Goal: Task Accomplishment & Management: Use online tool/utility

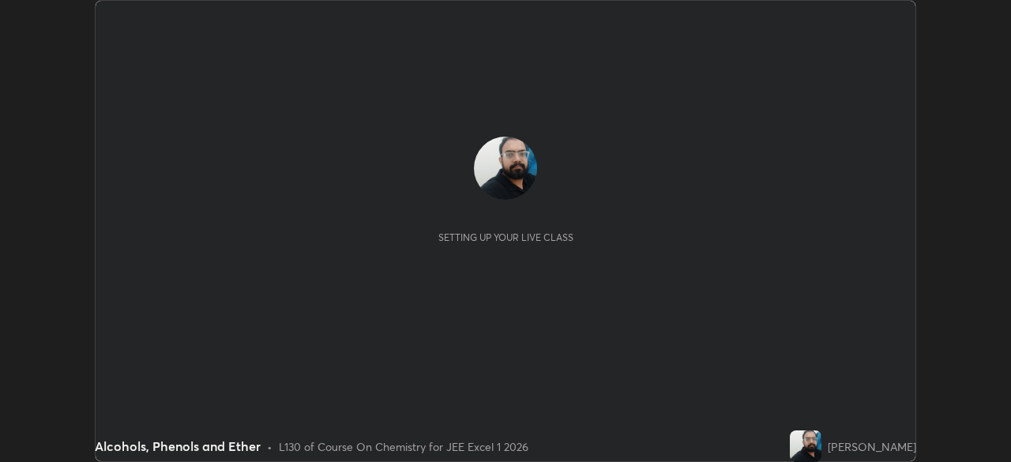
scroll to position [462, 1010]
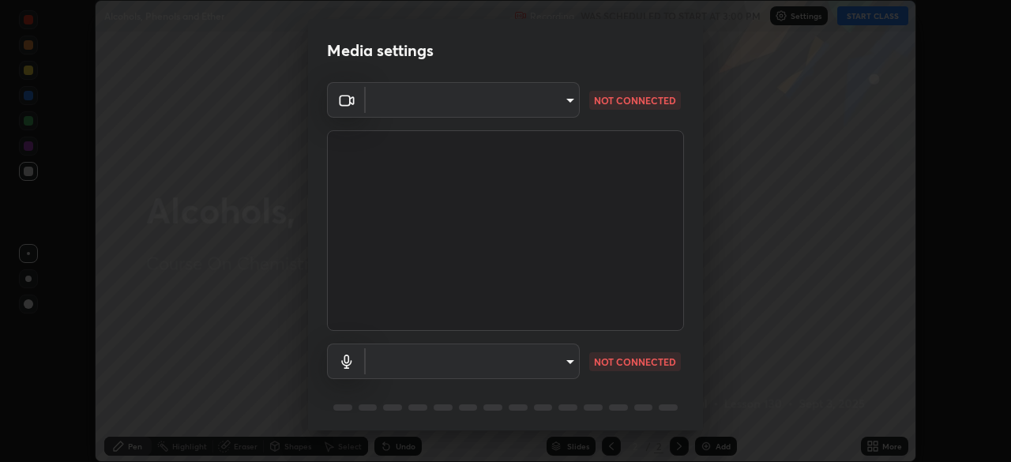
type input "1e49b53be58bf3658c32ba4c8e2538d2601885ca91182b01ba969948c87b8f29"
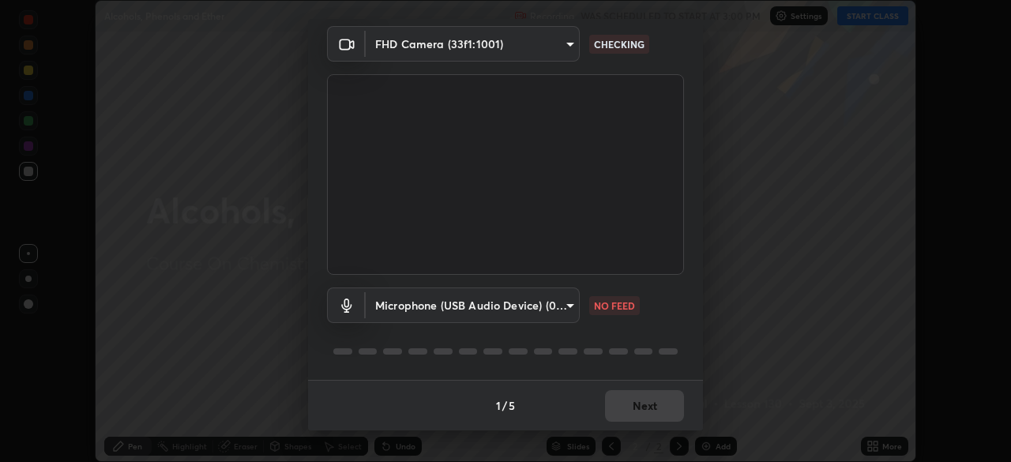
click at [543, 302] on body "Erase all Alcohols, Phenols and Ether Recording WAS SCHEDULED TO START AT 3:00 …" at bounding box center [505, 231] width 1011 height 462
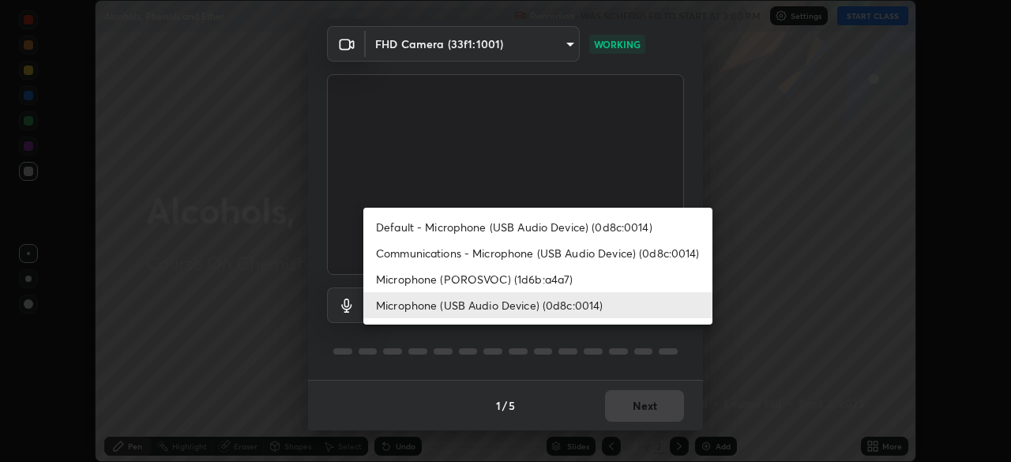
click at [501, 248] on li "Communications - Microphone (USB Audio Device) (0d8c:0014)" at bounding box center [537, 253] width 349 height 26
type input "communications"
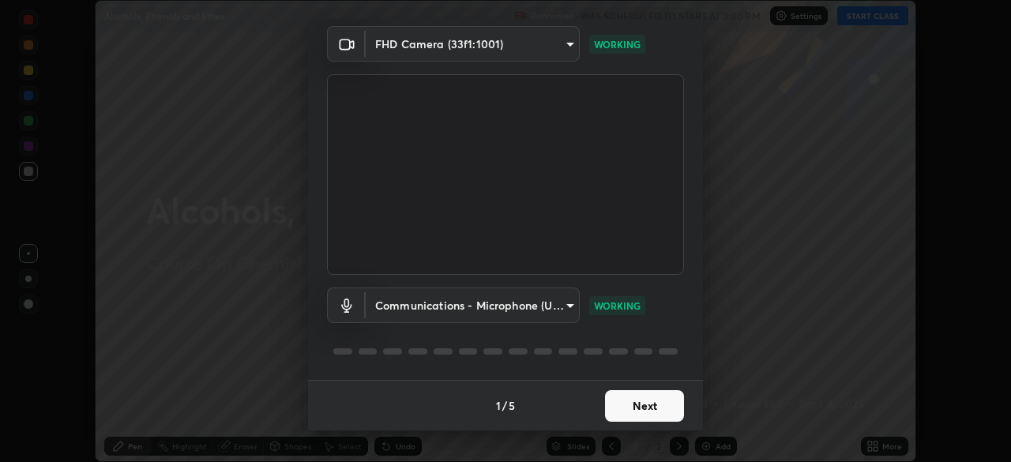
click at [633, 407] on button "Next" at bounding box center [644, 406] width 79 height 32
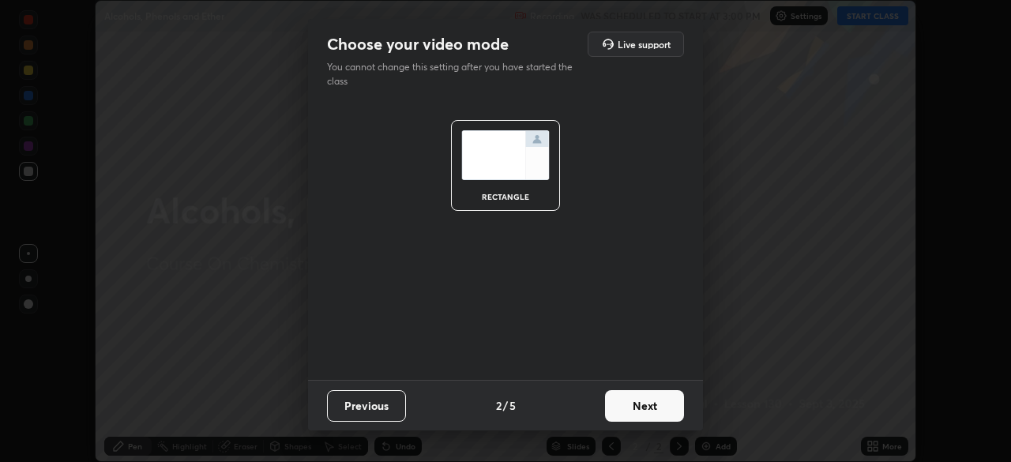
scroll to position [0, 0]
click at [638, 409] on button "Next" at bounding box center [644, 406] width 79 height 32
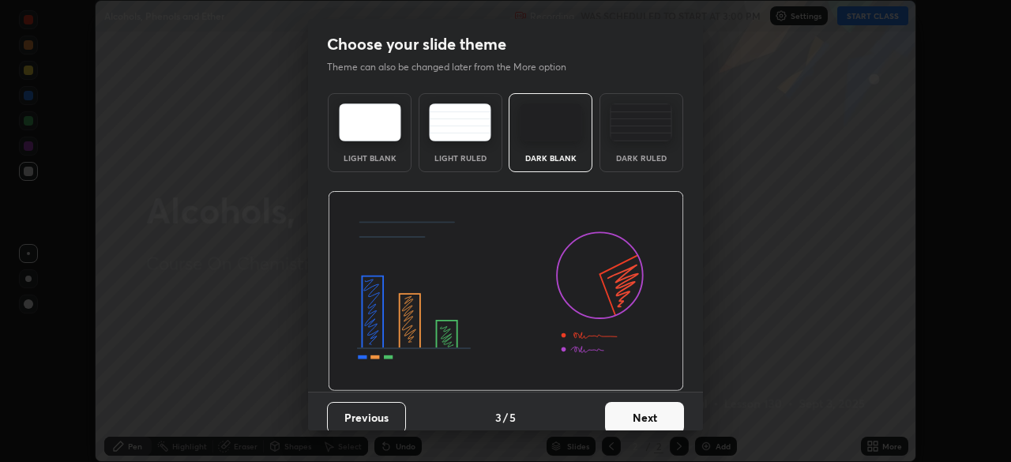
click at [649, 411] on button "Next" at bounding box center [644, 418] width 79 height 32
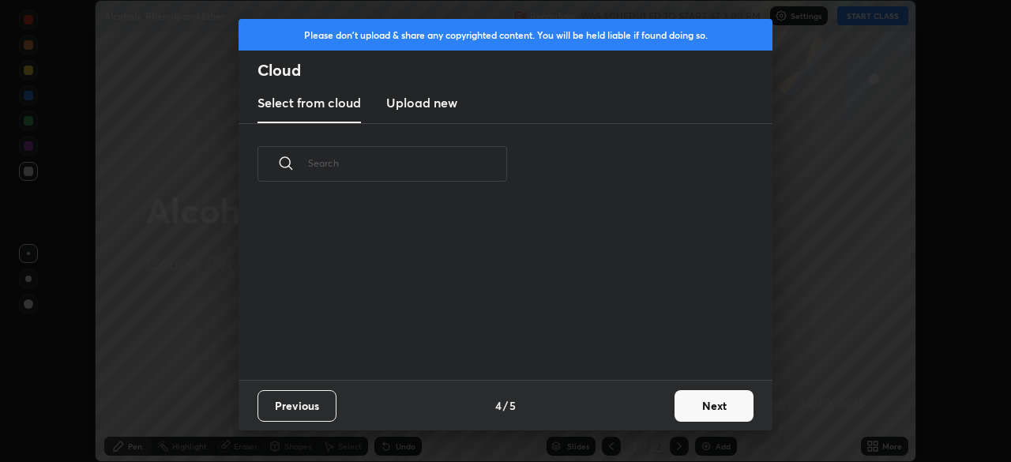
scroll to position [175, 507]
click at [716, 398] on button "Next" at bounding box center [713, 406] width 79 height 32
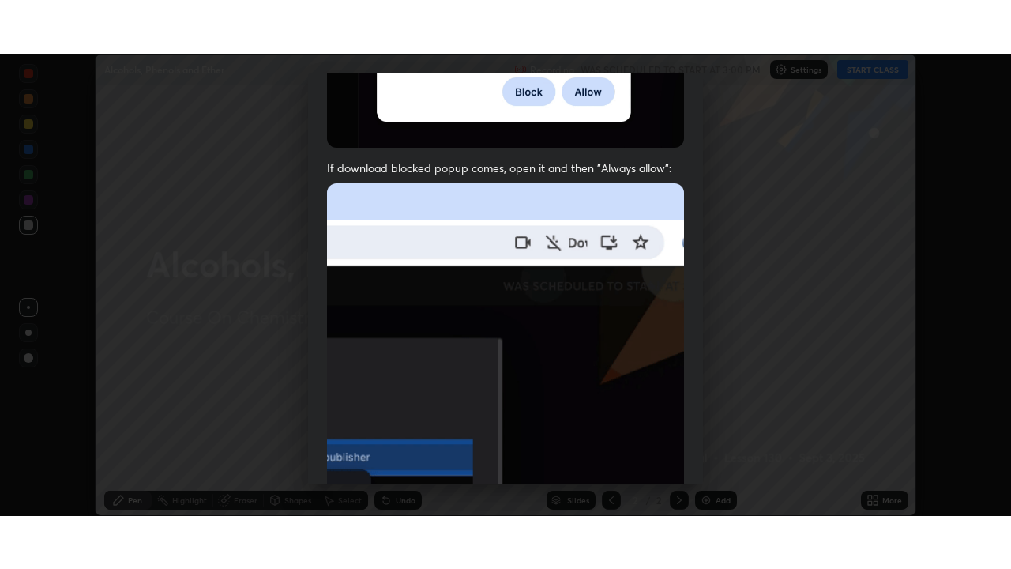
scroll to position [378, 0]
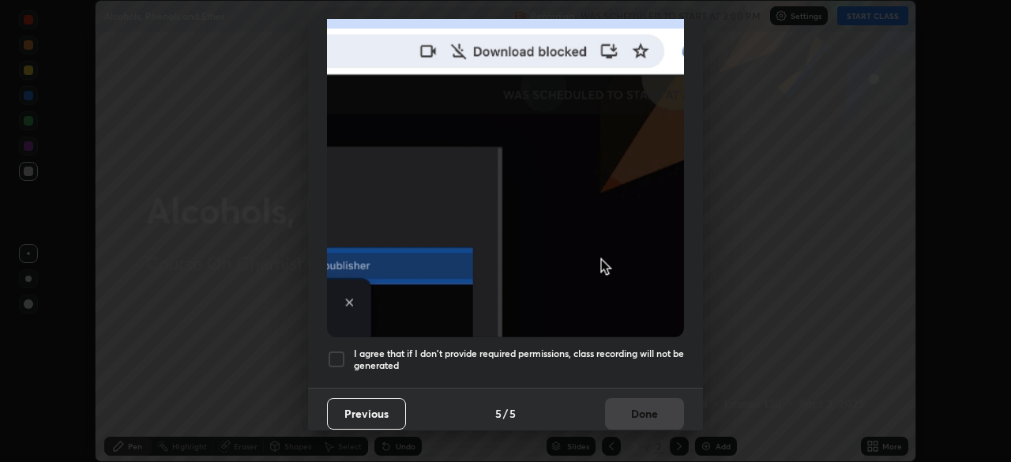
click at [336, 350] on div at bounding box center [336, 359] width 19 height 19
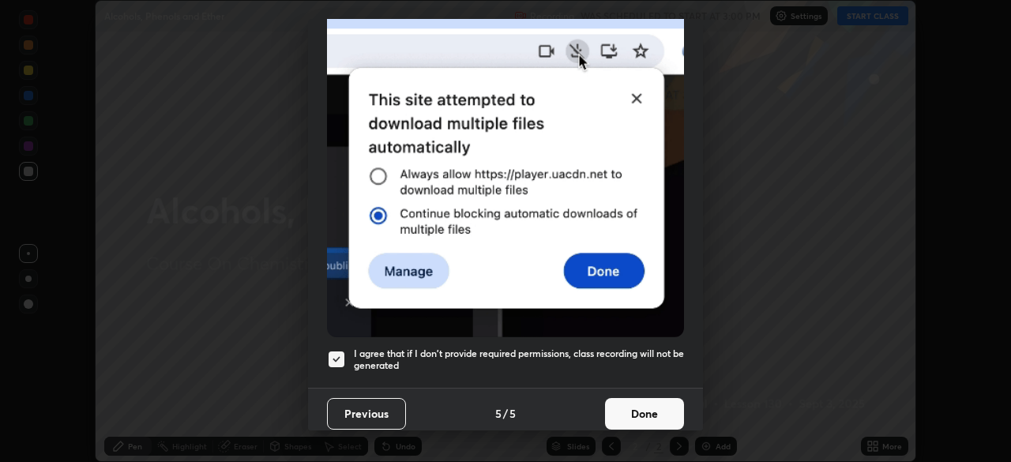
click at [628, 411] on button "Done" at bounding box center [644, 414] width 79 height 32
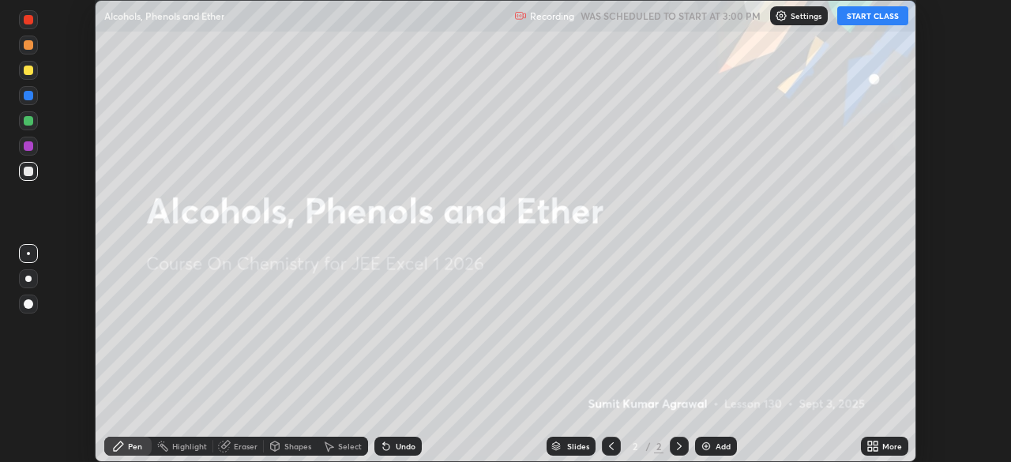
click at [855, 18] on button "START CLASS" at bounding box center [872, 15] width 71 height 19
click at [881, 445] on div "More" at bounding box center [884, 446] width 47 height 19
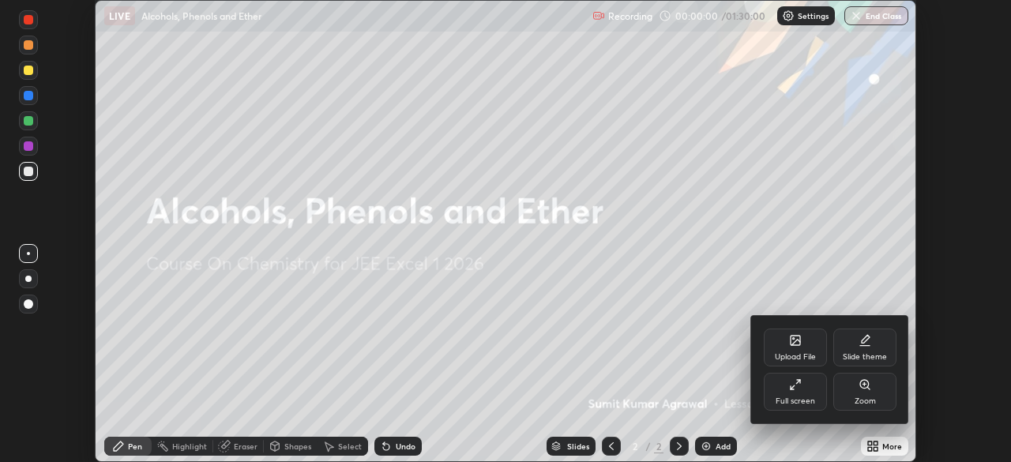
click at [816, 387] on div "Full screen" at bounding box center [795, 392] width 63 height 38
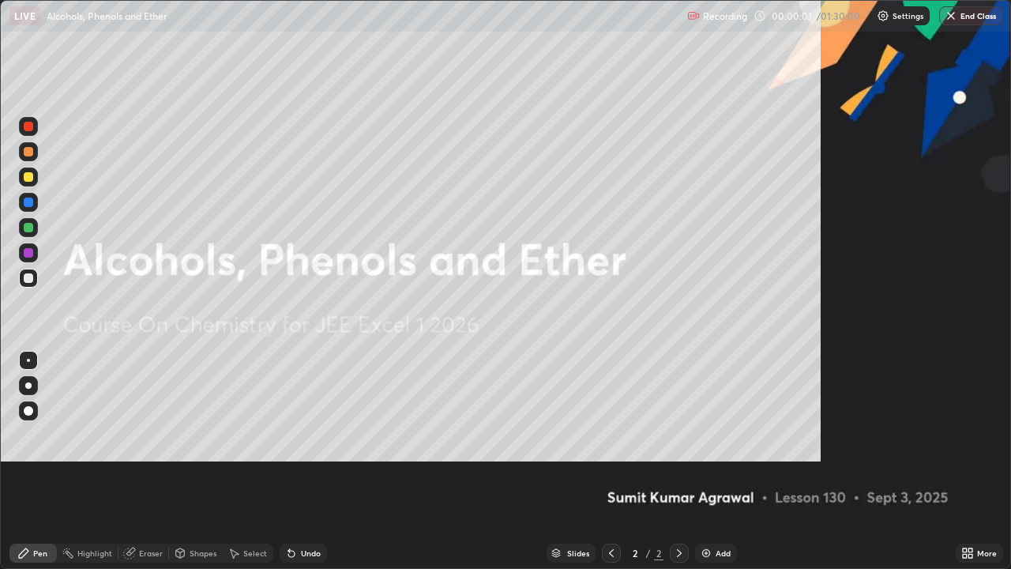
scroll to position [569, 1011]
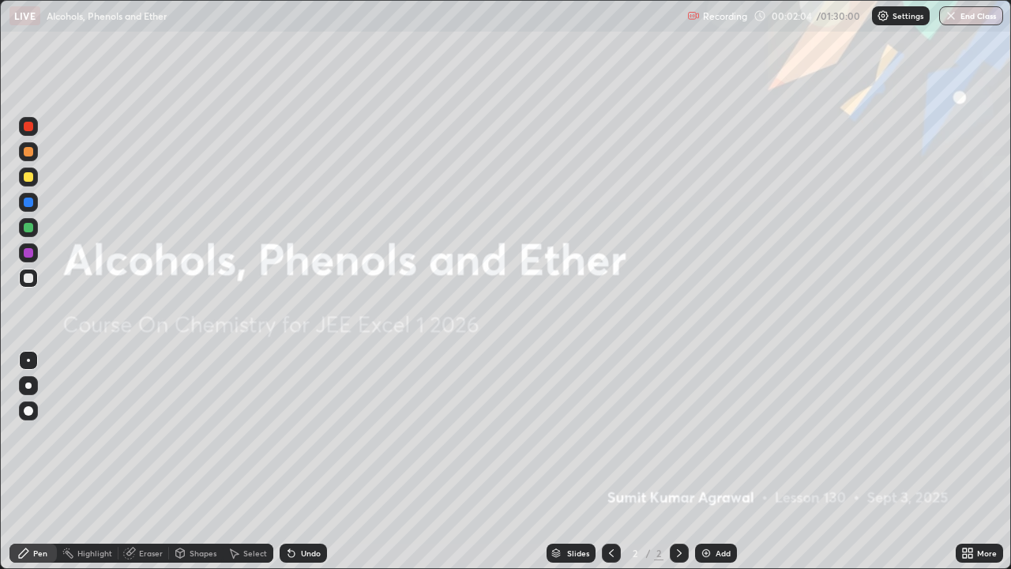
click at [709, 461] on img at bounding box center [706, 552] width 13 height 13
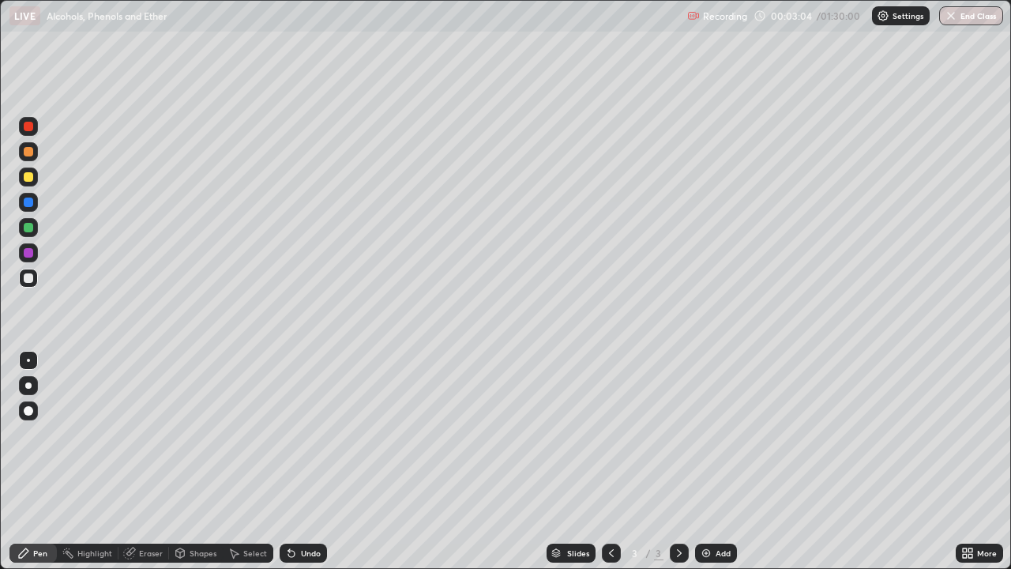
click at [289, 461] on icon at bounding box center [291, 553] width 6 height 6
click at [307, 461] on div "Undo" at bounding box center [311, 553] width 20 height 8
click at [307, 461] on div "Undo" at bounding box center [303, 552] width 47 height 19
click at [705, 461] on img at bounding box center [706, 552] width 13 height 13
click at [304, 461] on div "Undo" at bounding box center [311, 553] width 20 height 8
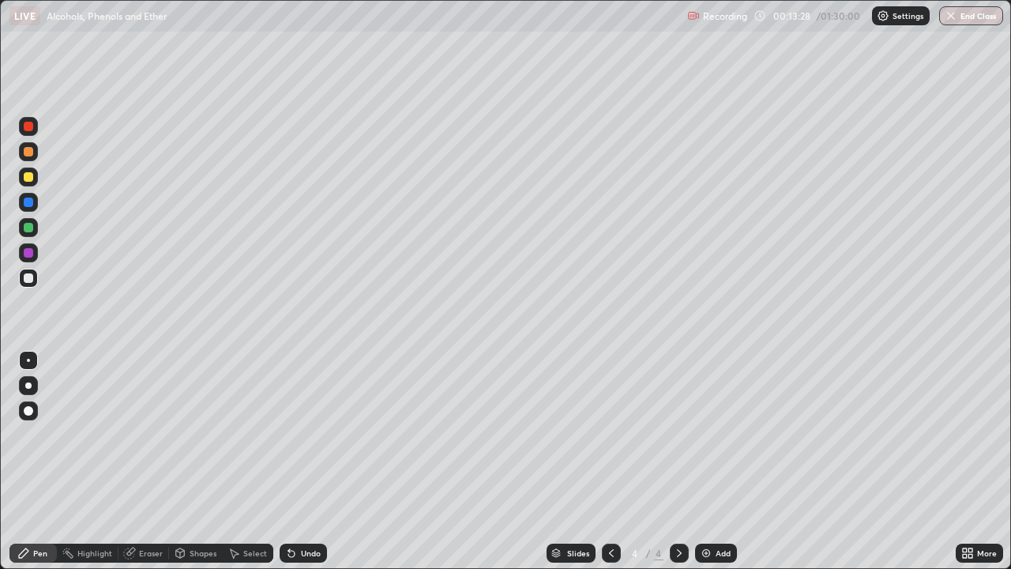
click at [701, 461] on img at bounding box center [706, 552] width 13 height 13
click at [304, 461] on div "Undo" at bounding box center [311, 553] width 20 height 8
click at [307, 461] on div "Undo" at bounding box center [311, 553] width 20 height 8
click at [141, 461] on div "Eraser" at bounding box center [151, 553] width 24 height 8
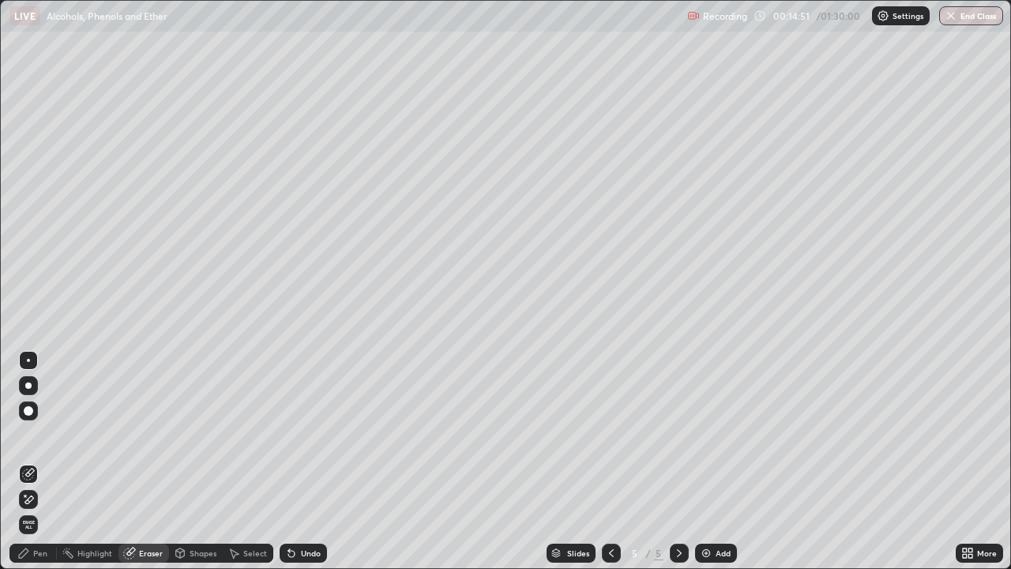
click at [35, 461] on div "Pen" at bounding box center [40, 553] width 14 height 8
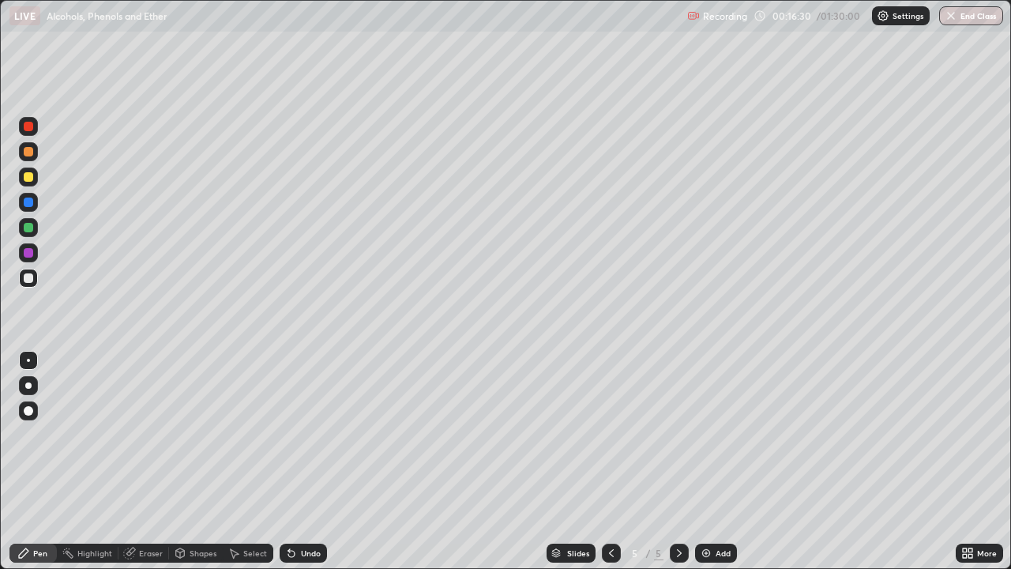
click at [300, 461] on div "Undo" at bounding box center [303, 552] width 47 height 19
click at [303, 461] on div "Undo" at bounding box center [311, 553] width 20 height 8
click at [301, 461] on div "Undo" at bounding box center [311, 553] width 20 height 8
click at [708, 461] on img at bounding box center [706, 552] width 13 height 13
click at [700, 461] on img at bounding box center [706, 552] width 13 height 13
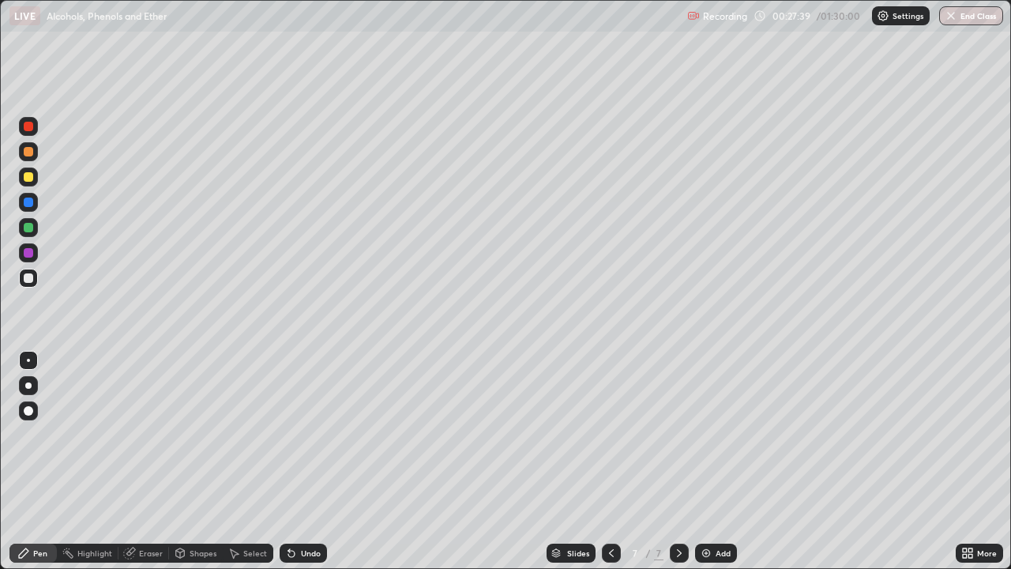
click at [307, 461] on div "Undo" at bounding box center [303, 552] width 47 height 19
click at [293, 461] on div "Undo" at bounding box center [303, 552] width 47 height 19
click at [297, 461] on div "Undo" at bounding box center [303, 552] width 47 height 19
click at [150, 461] on div "Eraser" at bounding box center [151, 553] width 24 height 8
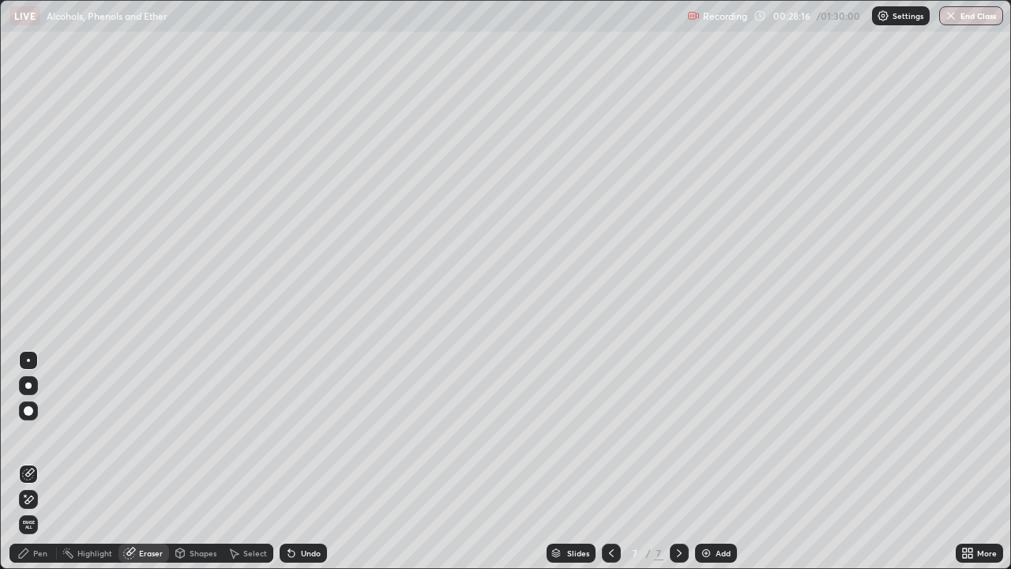
click at [33, 461] on div "Pen" at bounding box center [32, 552] width 47 height 19
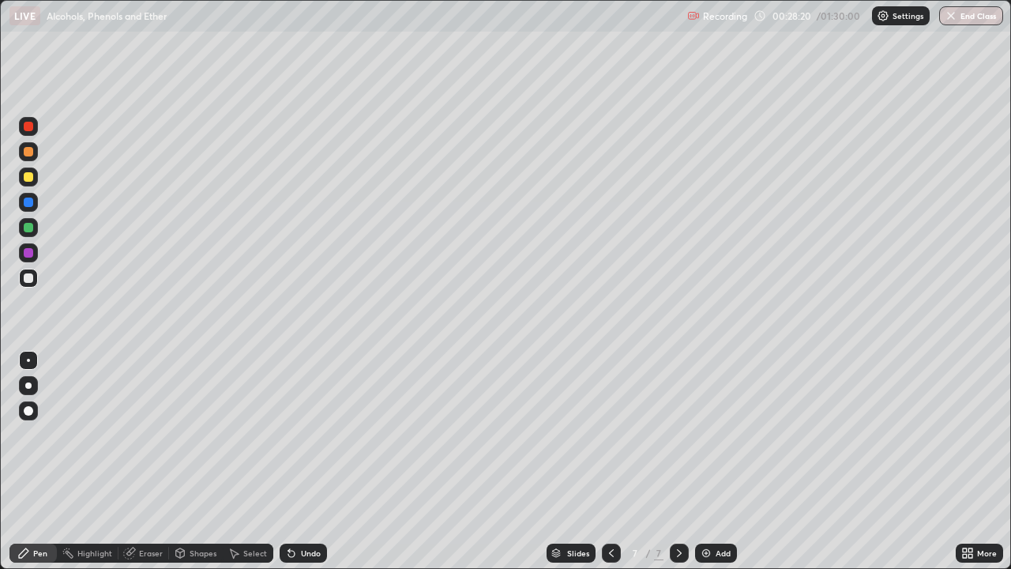
click at [153, 461] on div "Eraser" at bounding box center [151, 553] width 24 height 8
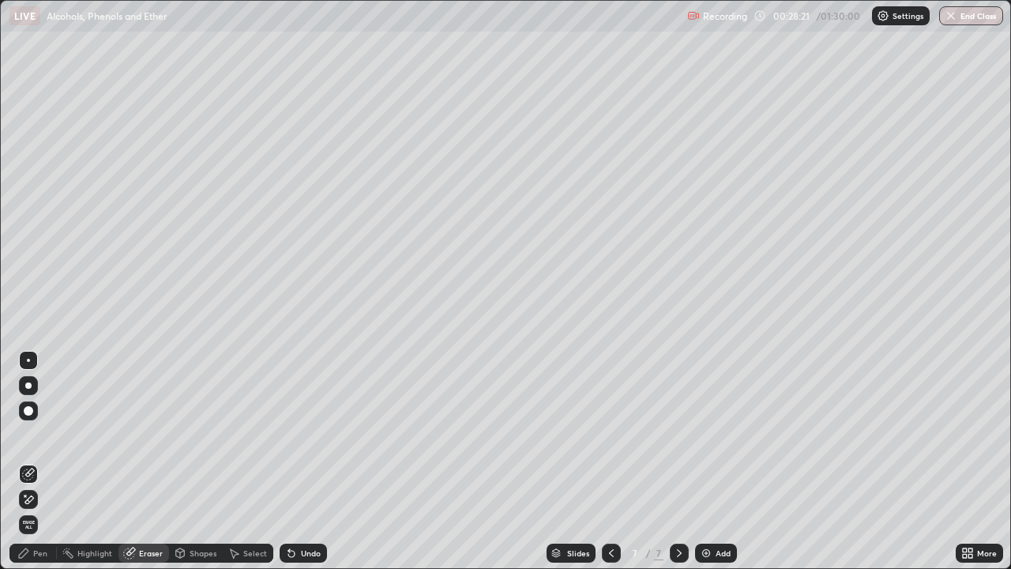
click at [29, 461] on icon at bounding box center [23, 552] width 13 height 13
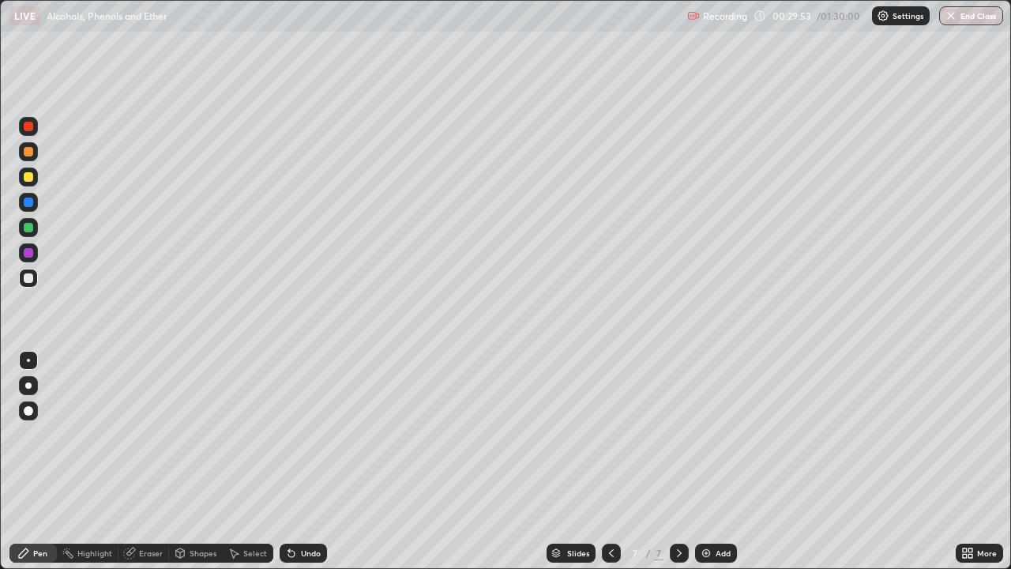
click at [147, 461] on div "Eraser" at bounding box center [151, 553] width 24 height 8
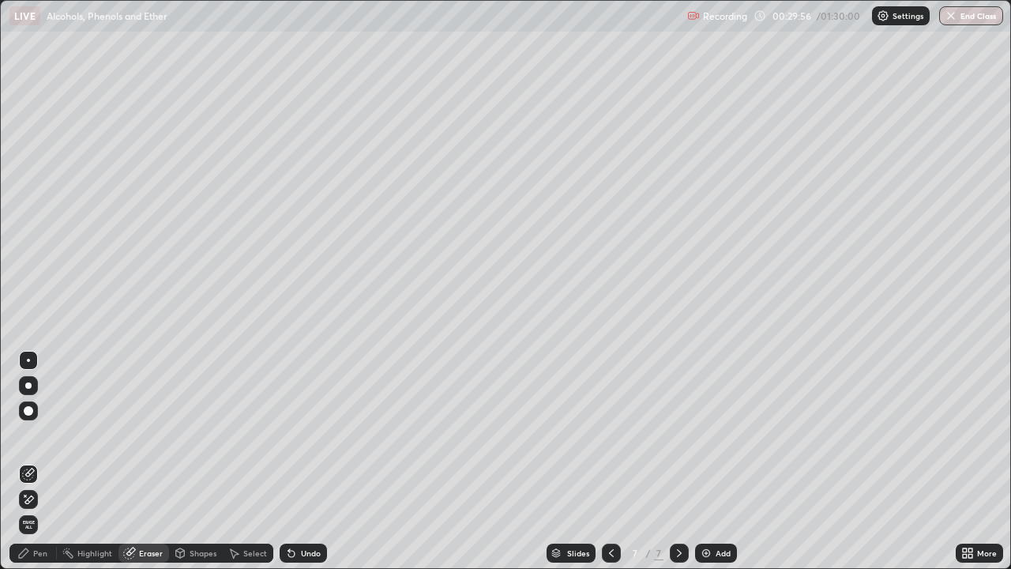
click at [30, 461] on div "Pen" at bounding box center [32, 552] width 47 height 19
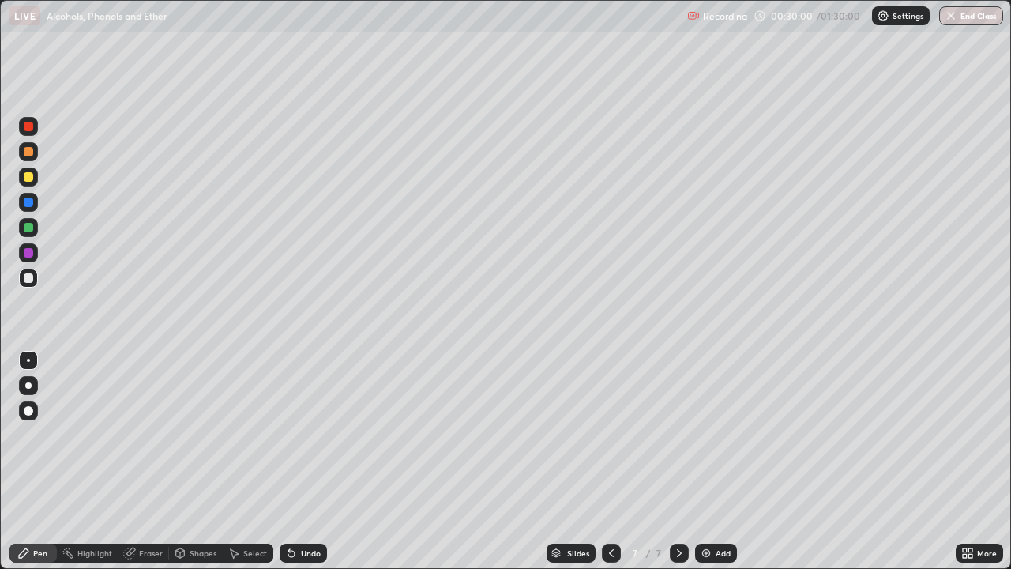
click at [144, 461] on div "Eraser" at bounding box center [151, 553] width 24 height 8
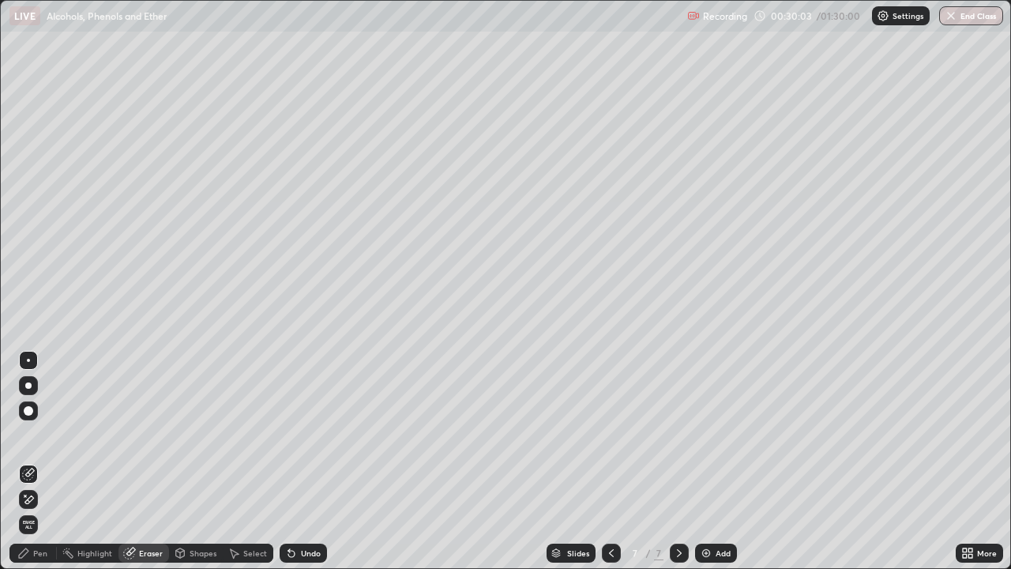
click at [32, 461] on div "Pen" at bounding box center [32, 552] width 47 height 19
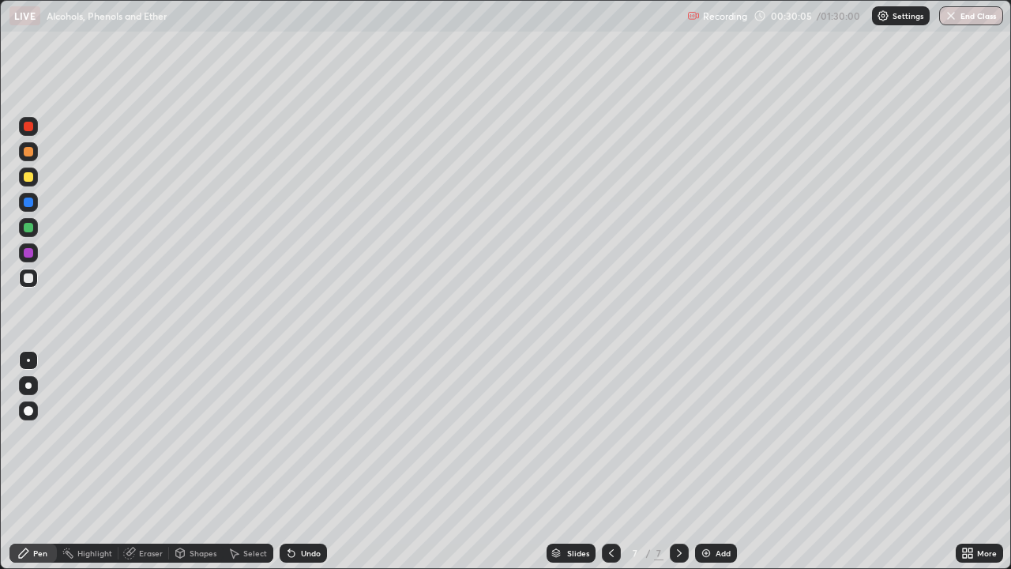
click at [303, 461] on div "Undo" at bounding box center [303, 552] width 47 height 19
click at [308, 461] on div "Undo" at bounding box center [311, 553] width 20 height 8
click at [708, 461] on img at bounding box center [706, 552] width 13 height 13
click at [310, 461] on div "Undo" at bounding box center [311, 553] width 20 height 8
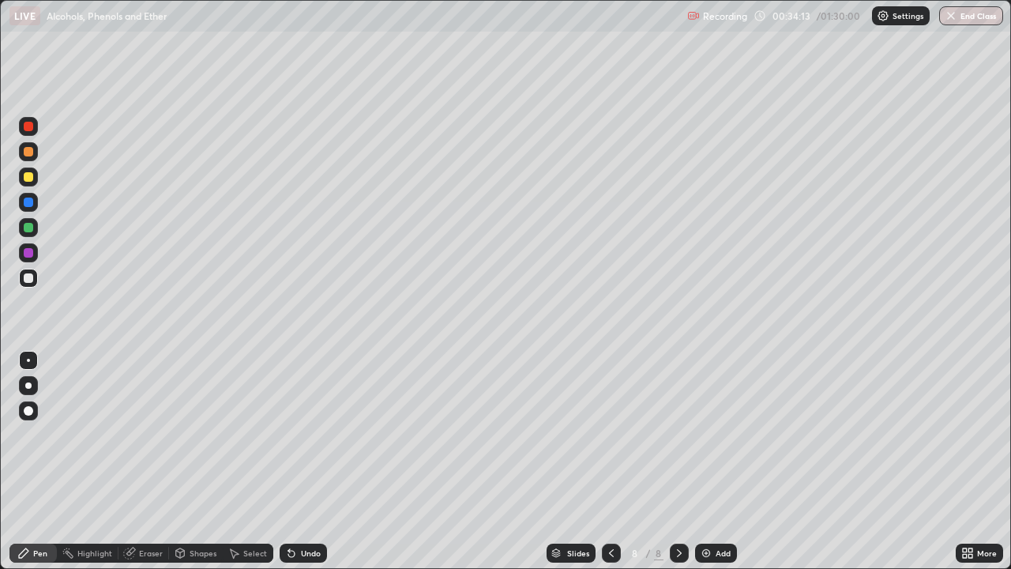
click at [310, 461] on div "Undo" at bounding box center [311, 553] width 20 height 8
click at [311, 461] on div "Undo" at bounding box center [311, 553] width 20 height 8
click at [310, 461] on div "Undo" at bounding box center [303, 552] width 47 height 19
click at [302, 461] on div "Undo" at bounding box center [303, 552] width 47 height 19
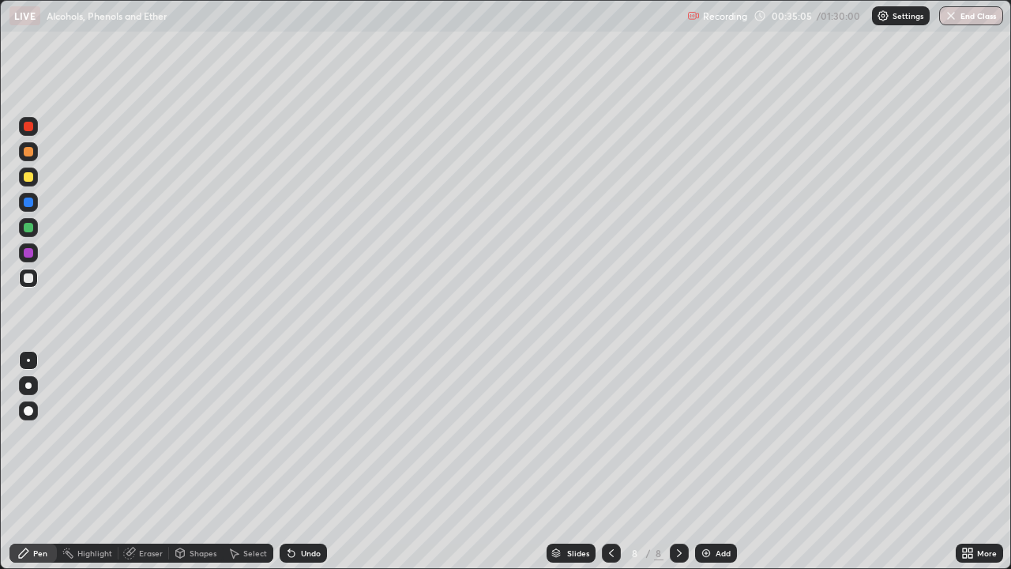
click at [310, 461] on div "Undo" at bounding box center [303, 552] width 47 height 19
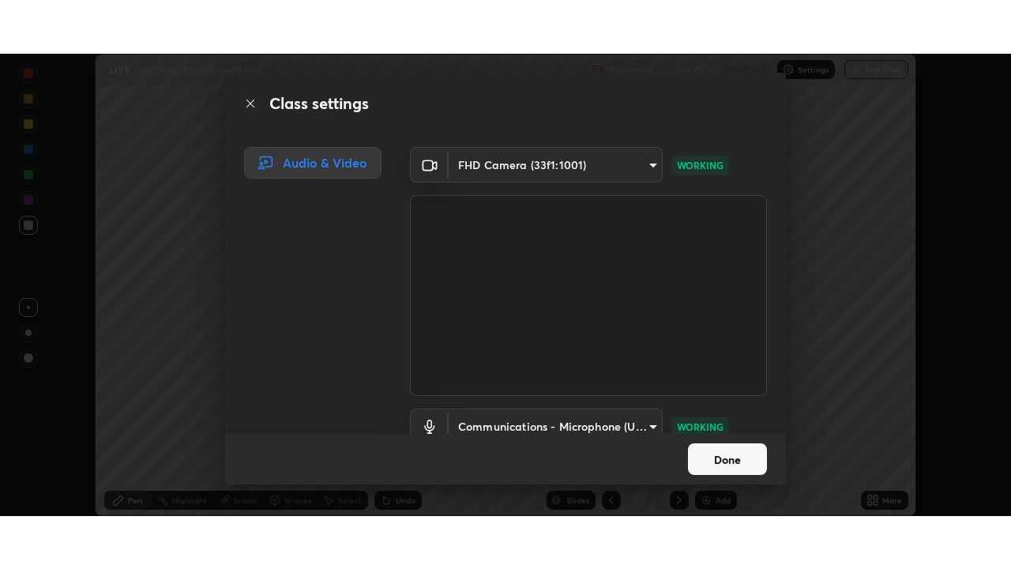
scroll to position [72, 0]
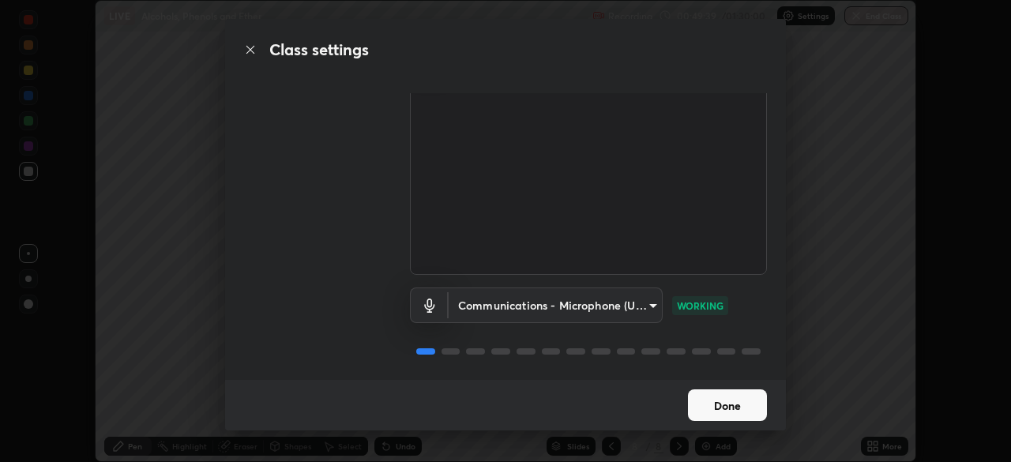
click at [736, 403] on button "Done" at bounding box center [727, 405] width 79 height 32
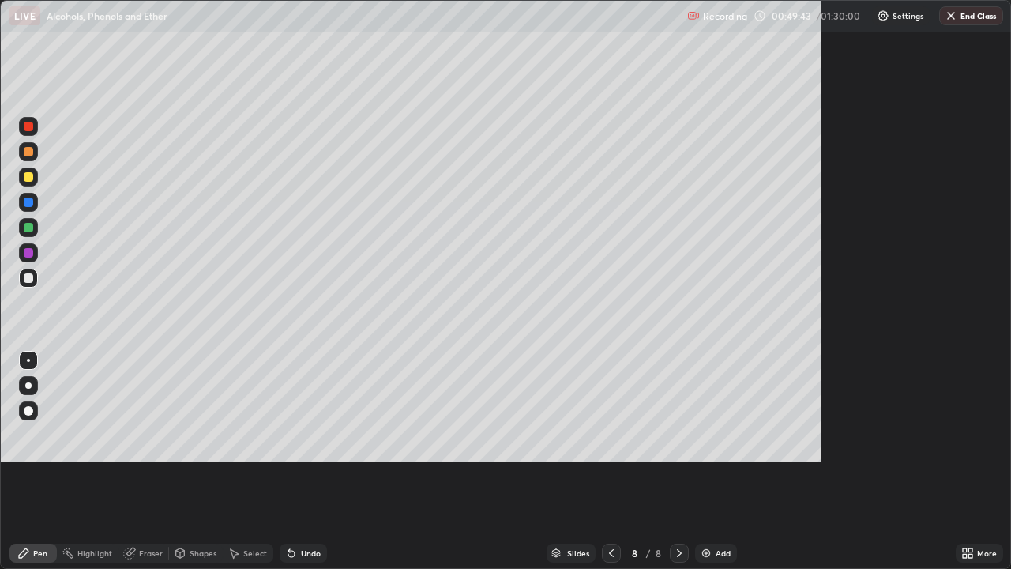
scroll to position [569, 1011]
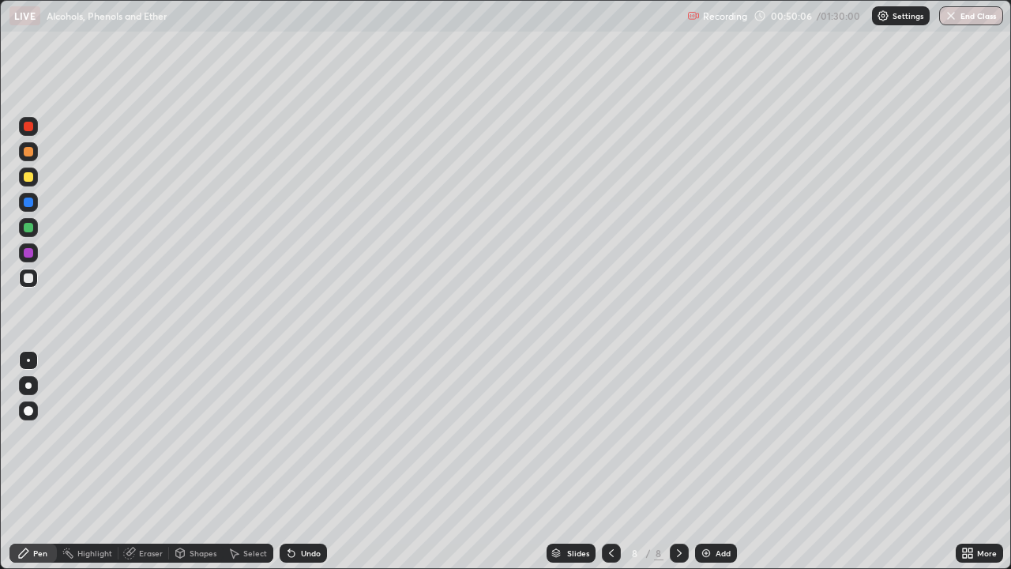
click at [716, 461] on div "Add" at bounding box center [722, 553] width 15 height 8
click at [146, 461] on div "Eraser" at bounding box center [151, 553] width 24 height 8
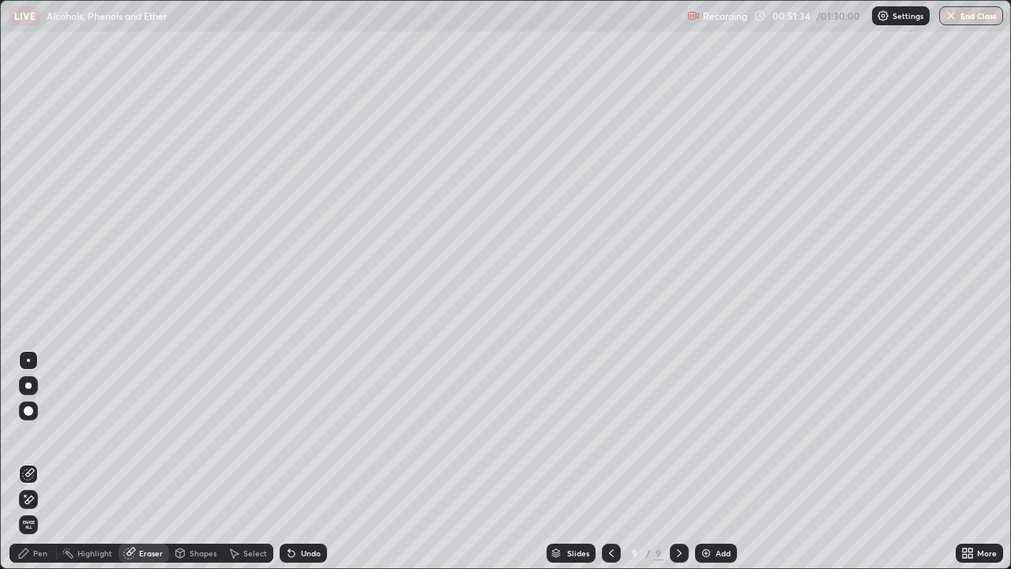
click at [32, 461] on div "Pen" at bounding box center [32, 552] width 47 height 19
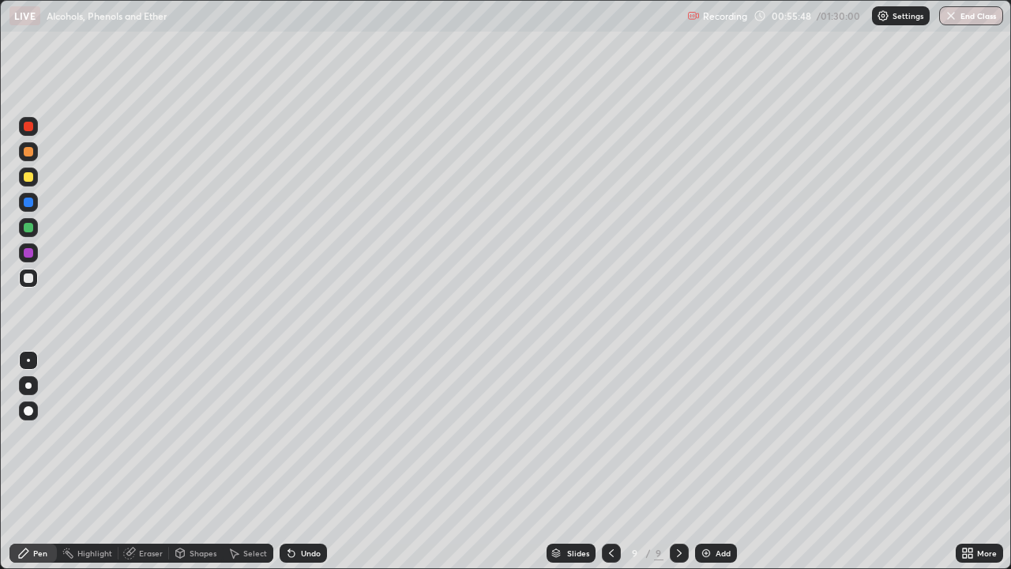
click at [712, 461] on div "Add" at bounding box center [716, 552] width 42 height 19
click at [308, 461] on div "Undo" at bounding box center [311, 553] width 20 height 8
click at [301, 461] on div "Undo" at bounding box center [311, 553] width 20 height 8
click at [609, 461] on icon at bounding box center [610, 552] width 13 height 13
click at [679, 461] on icon at bounding box center [679, 553] width 5 height 8
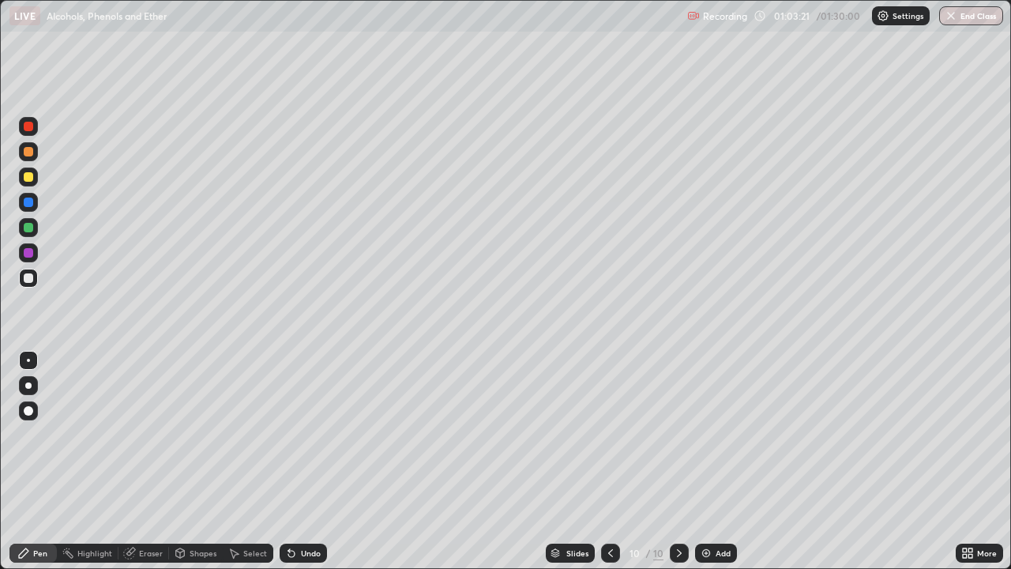
click at [703, 461] on img at bounding box center [706, 552] width 13 height 13
click at [318, 461] on div "Undo" at bounding box center [311, 553] width 20 height 8
click at [310, 461] on div "Undo" at bounding box center [311, 553] width 20 height 8
click at [301, 461] on div "Undo" at bounding box center [311, 553] width 20 height 8
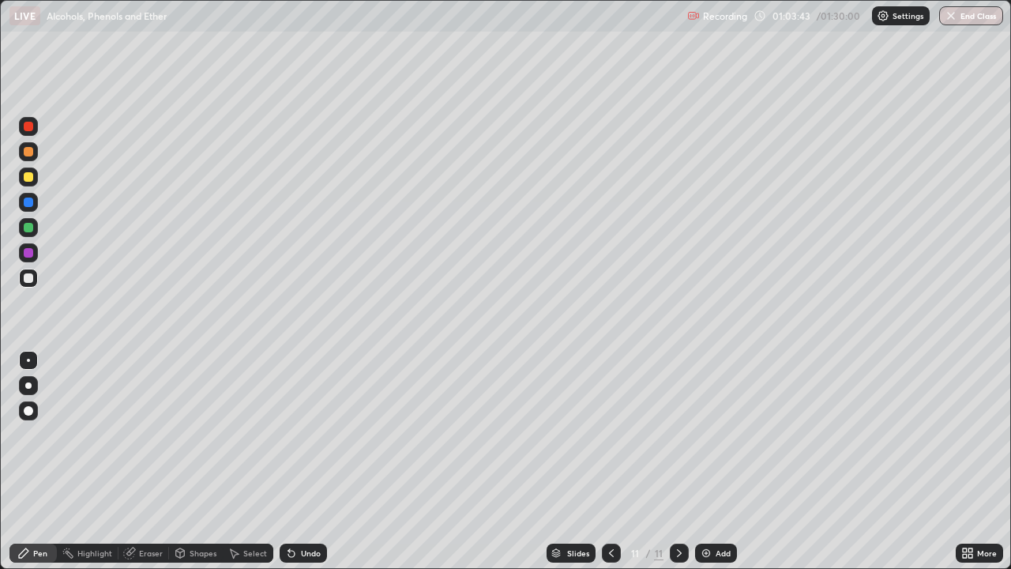
click at [302, 461] on div "Undo" at bounding box center [303, 552] width 47 height 19
click at [304, 461] on div "Undo" at bounding box center [303, 552] width 47 height 19
click at [302, 461] on div "Undo" at bounding box center [311, 553] width 20 height 8
click at [304, 461] on div "Undo" at bounding box center [311, 553] width 20 height 8
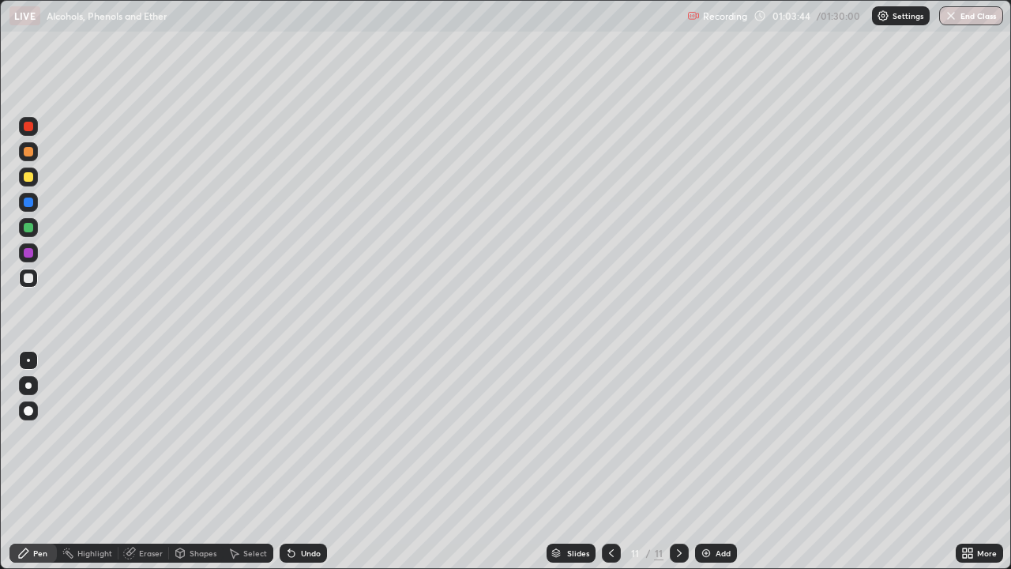
click at [307, 461] on div "Undo" at bounding box center [311, 553] width 20 height 8
click at [308, 461] on div "Undo" at bounding box center [303, 552] width 47 height 19
click at [306, 461] on div "Undo" at bounding box center [303, 552] width 47 height 19
click at [296, 461] on div "Undo" at bounding box center [303, 552] width 47 height 19
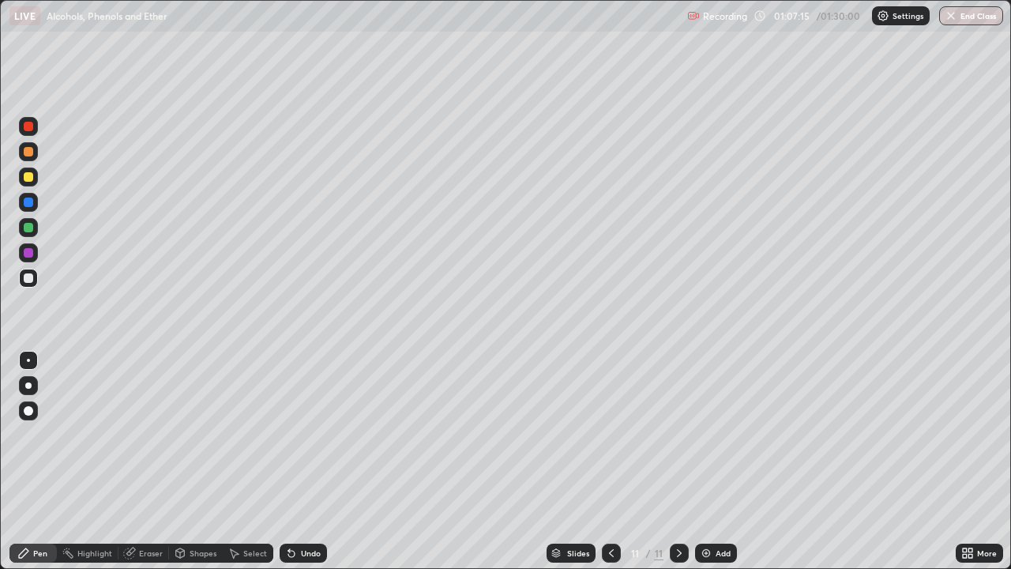
click at [142, 461] on div "Eraser" at bounding box center [151, 553] width 24 height 8
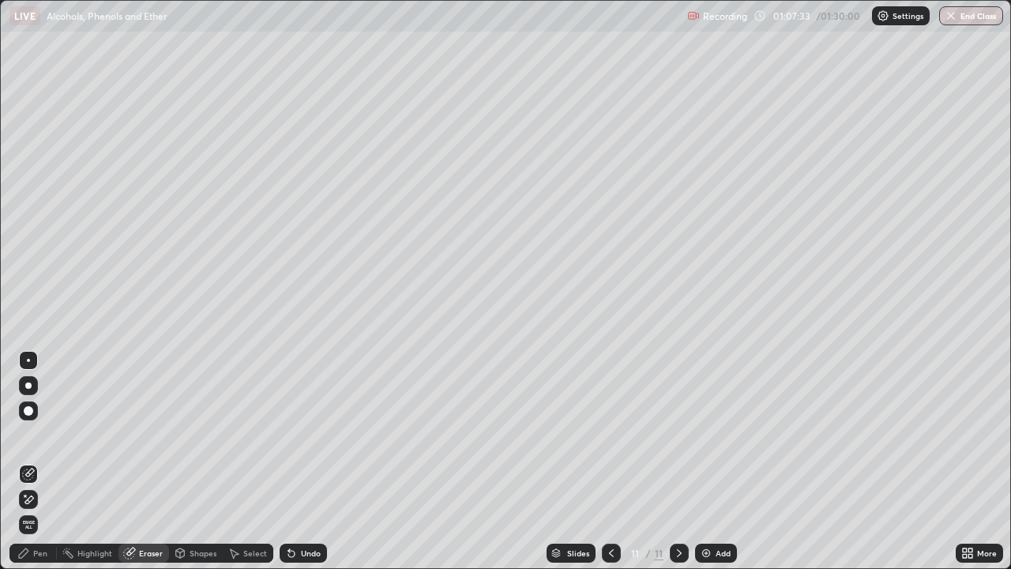
click at [707, 461] on img at bounding box center [706, 552] width 13 height 13
click at [39, 461] on div "Pen" at bounding box center [32, 552] width 47 height 19
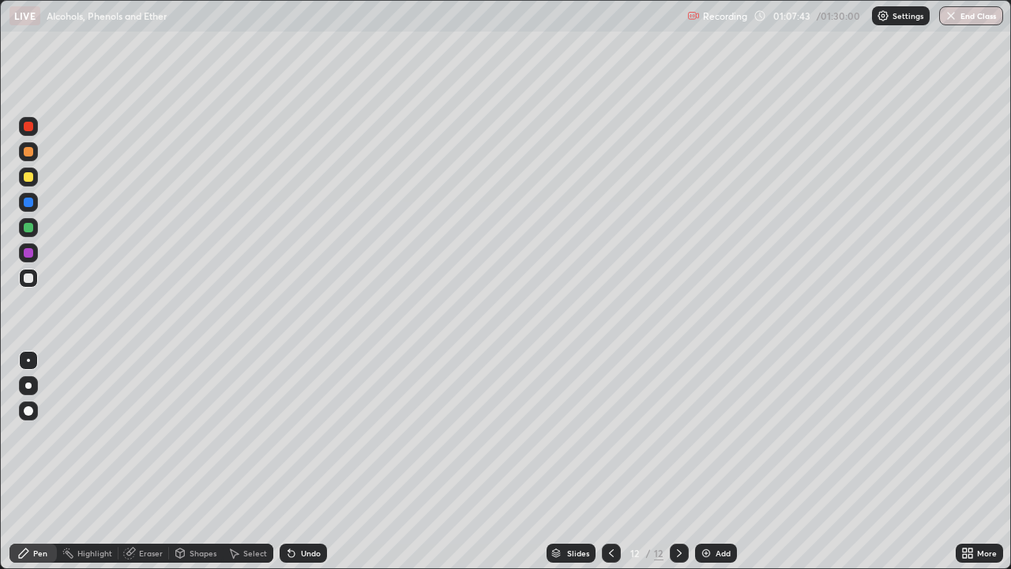
click at [296, 461] on div "Undo" at bounding box center [303, 552] width 47 height 19
click at [301, 461] on div "Undo" at bounding box center [311, 553] width 20 height 8
click at [141, 461] on div "Eraser" at bounding box center [151, 553] width 24 height 8
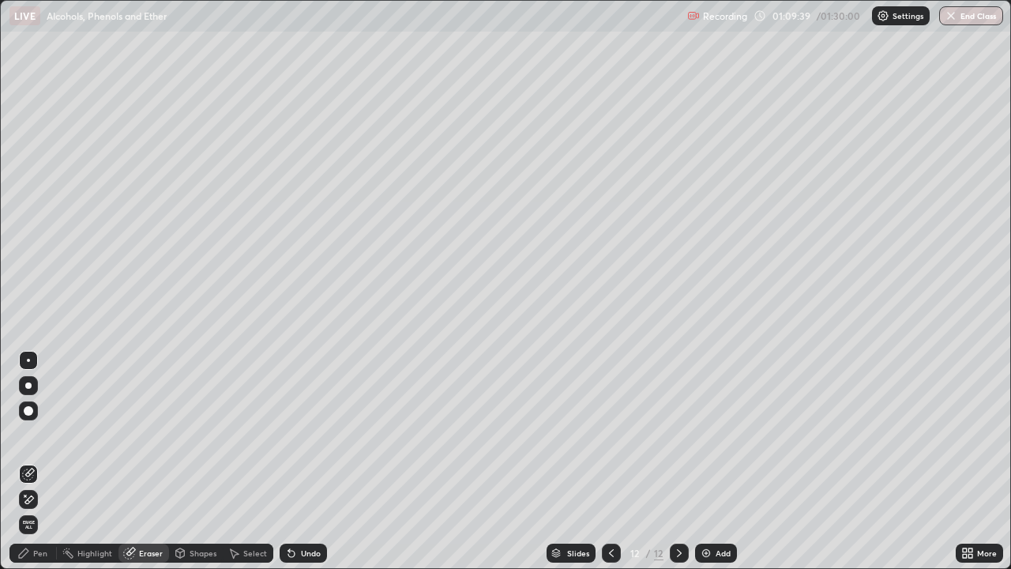
click at [36, 461] on div "Pen" at bounding box center [40, 553] width 14 height 8
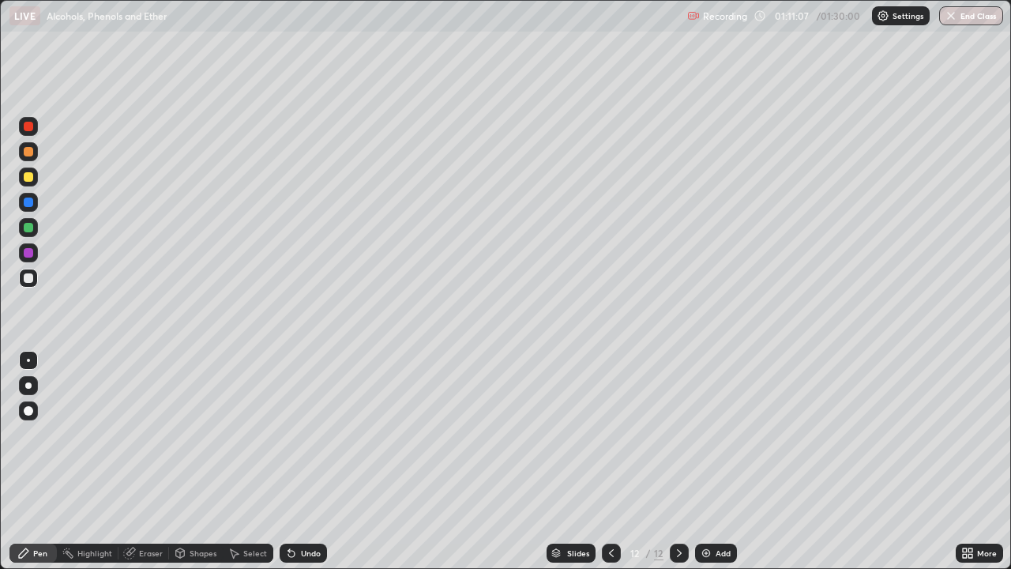
click at [314, 461] on div "Undo" at bounding box center [311, 553] width 20 height 8
click at [149, 461] on div "Eraser" at bounding box center [143, 552] width 51 height 19
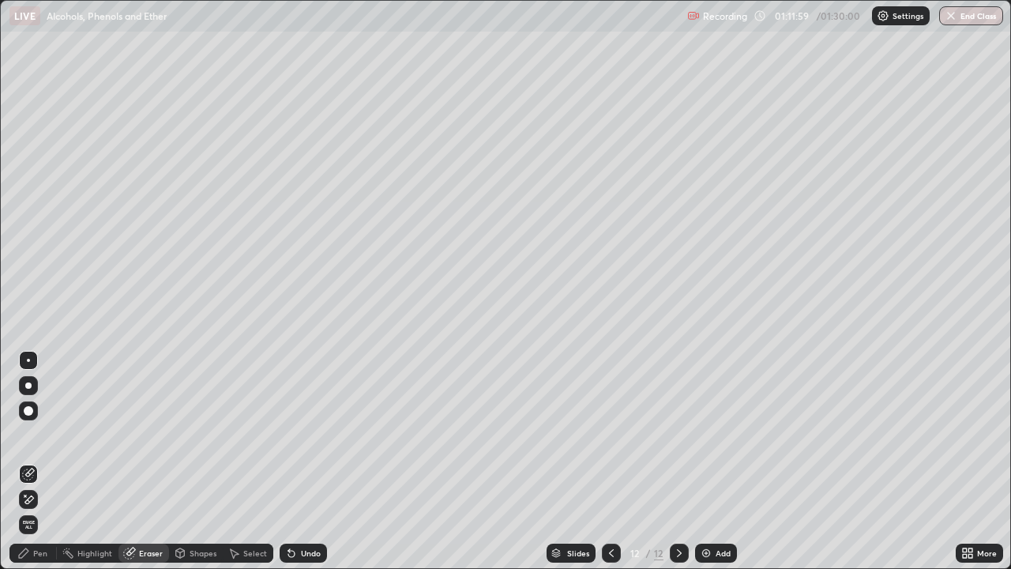
click at [35, 461] on div "Pen" at bounding box center [32, 552] width 47 height 19
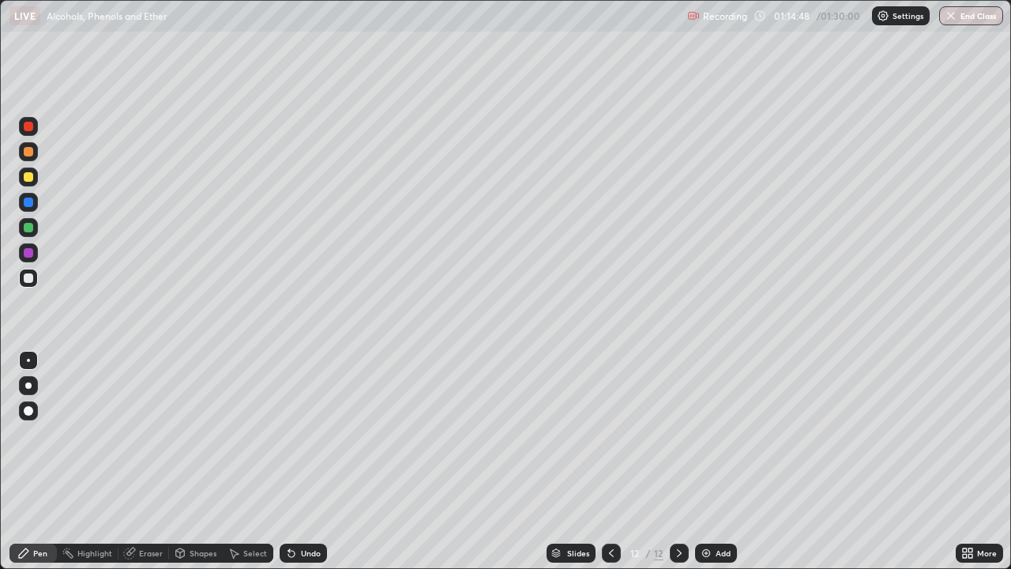
click at [703, 461] on img at bounding box center [706, 552] width 13 height 13
click at [313, 461] on div "Undo" at bounding box center [311, 553] width 20 height 8
click at [303, 461] on div "Undo" at bounding box center [311, 553] width 20 height 8
click at [302, 461] on div "Undo" at bounding box center [311, 553] width 20 height 8
click at [301, 461] on div "Undo" at bounding box center [311, 553] width 20 height 8
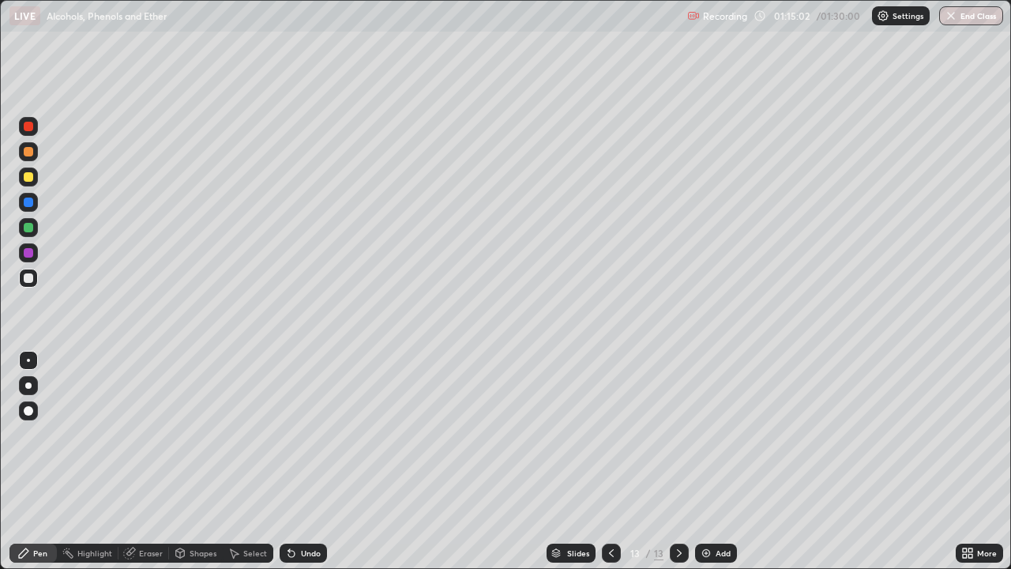
click at [298, 461] on div "Undo" at bounding box center [303, 552] width 47 height 19
click at [297, 461] on div "Undo" at bounding box center [303, 552] width 47 height 19
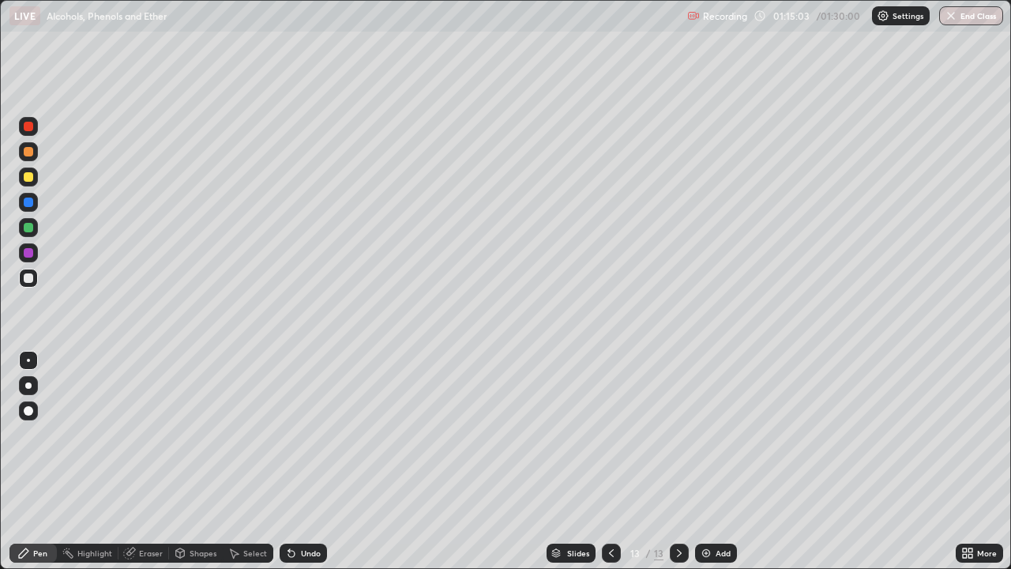
click at [296, 461] on div "Undo" at bounding box center [303, 552] width 47 height 19
click at [295, 461] on div "Undo" at bounding box center [303, 552] width 47 height 19
click at [295, 461] on icon at bounding box center [291, 552] width 13 height 13
click at [310, 461] on div "Undo" at bounding box center [311, 553] width 20 height 8
click at [307, 461] on div "Undo" at bounding box center [311, 553] width 20 height 8
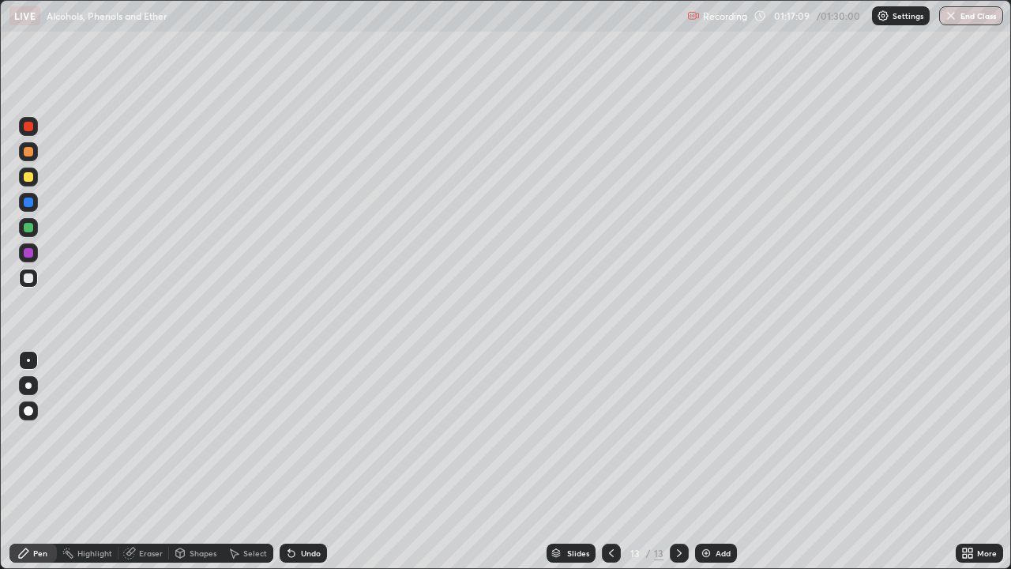
click at [306, 461] on div "Undo" at bounding box center [311, 553] width 20 height 8
click at [306, 461] on div "Undo" at bounding box center [303, 552] width 47 height 19
click at [305, 461] on div "Undo" at bounding box center [303, 552] width 47 height 19
click at [306, 461] on div "Undo" at bounding box center [303, 552] width 47 height 19
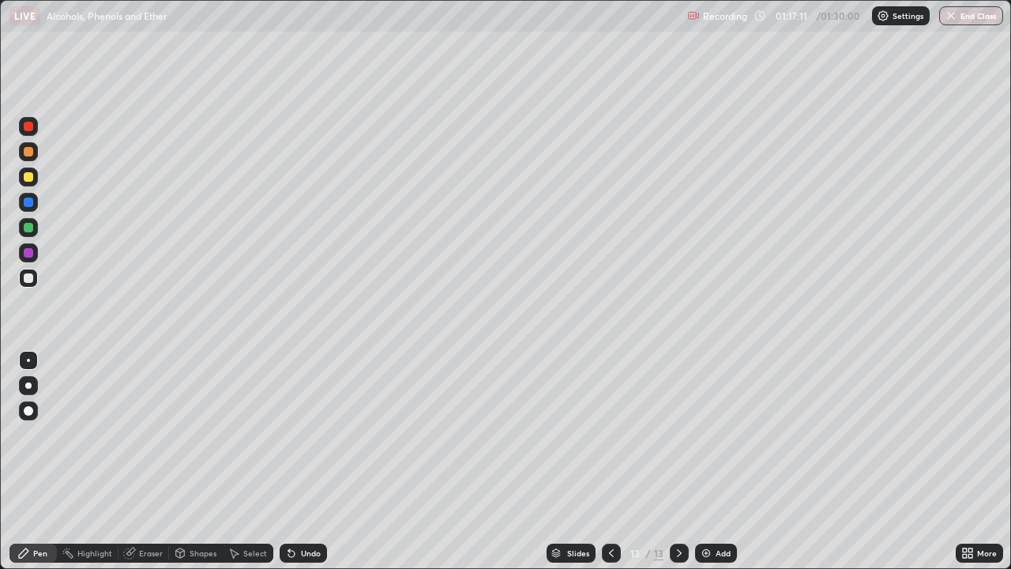
click at [308, 461] on div "Undo" at bounding box center [311, 553] width 20 height 8
click at [610, 461] on icon at bounding box center [611, 552] width 13 height 13
click at [676, 461] on icon at bounding box center [679, 552] width 13 height 13
click at [713, 461] on div "Add" at bounding box center [716, 552] width 42 height 19
click at [610, 461] on icon at bounding box center [611, 552] width 13 height 13
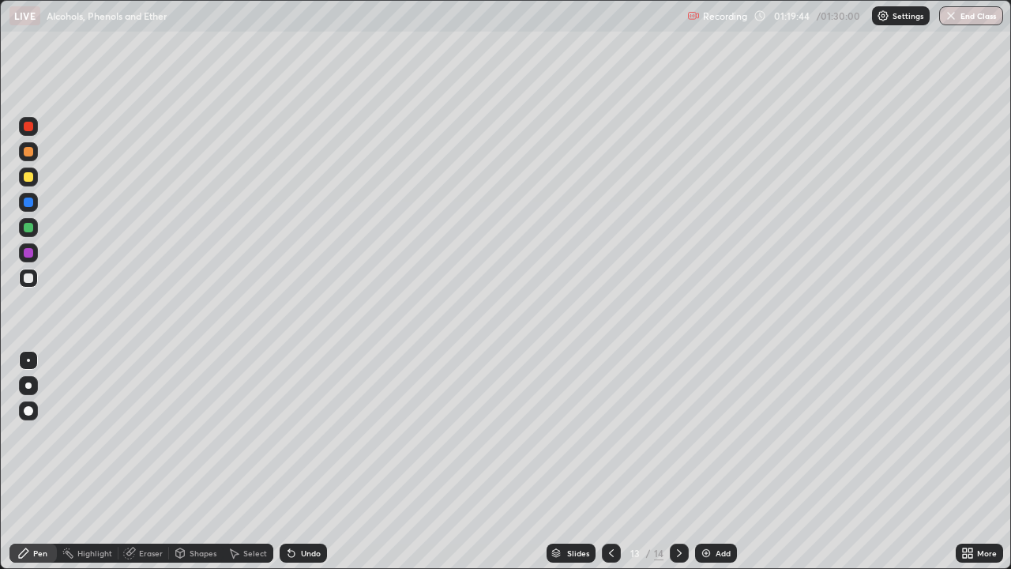
click at [308, 461] on div "Undo" at bounding box center [311, 553] width 20 height 8
click at [676, 461] on icon at bounding box center [679, 552] width 13 height 13
click at [294, 461] on div "Undo" at bounding box center [303, 552] width 47 height 19
click at [605, 461] on icon at bounding box center [611, 552] width 13 height 13
click at [610, 461] on icon at bounding box center [611, 553] width 5 height 8
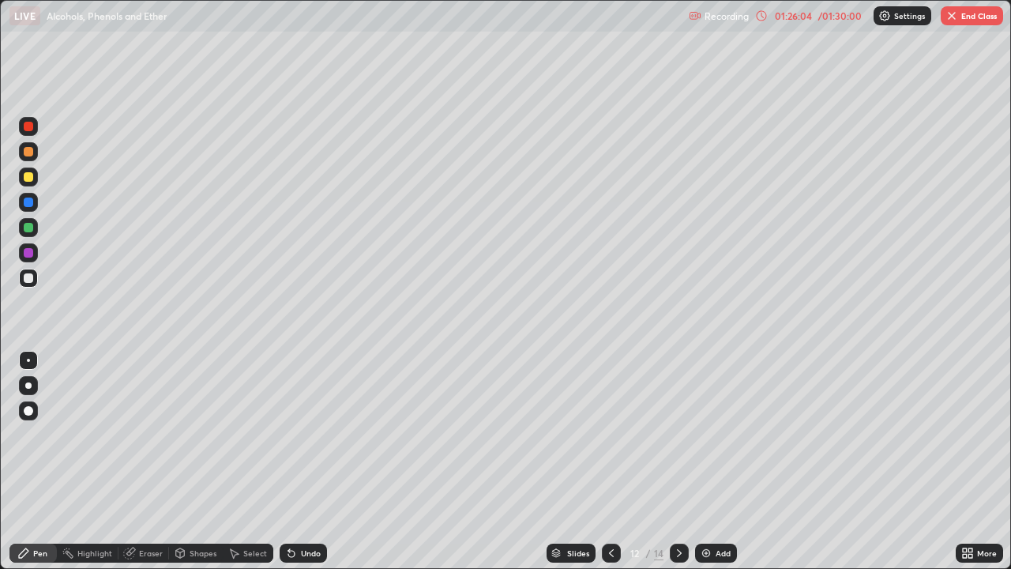
click at [610, 461] on icon at bounding box center [611, 552] width 13 height 13
click at [679, 461] on icon at bounding box center [679, 552] width 13 height 13
click at [145, 461] on div "Eraser" at bounding box center [151, 553] width 24 height 8
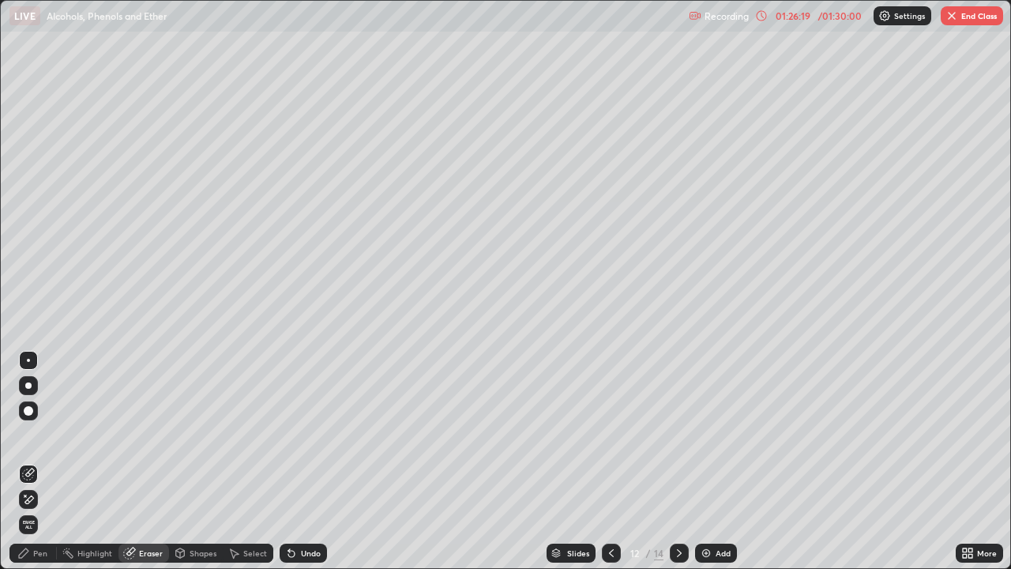
click at [39, 461] on div "Pen" at bounding box center [40, 553] width 14 height 8
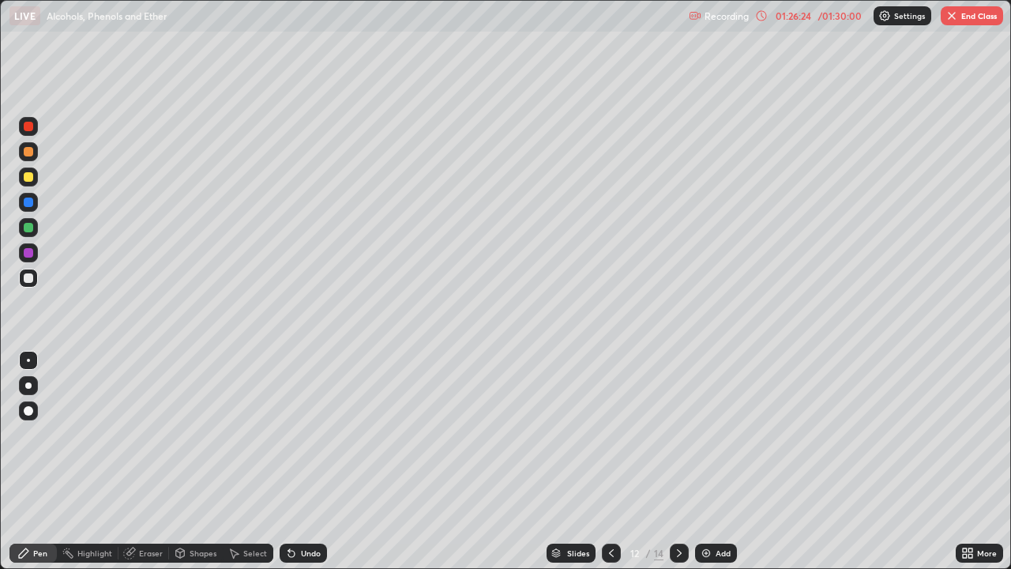
click at [144, 461] on div "Eraser" at bounding box center [151, 553] width 24 height 8
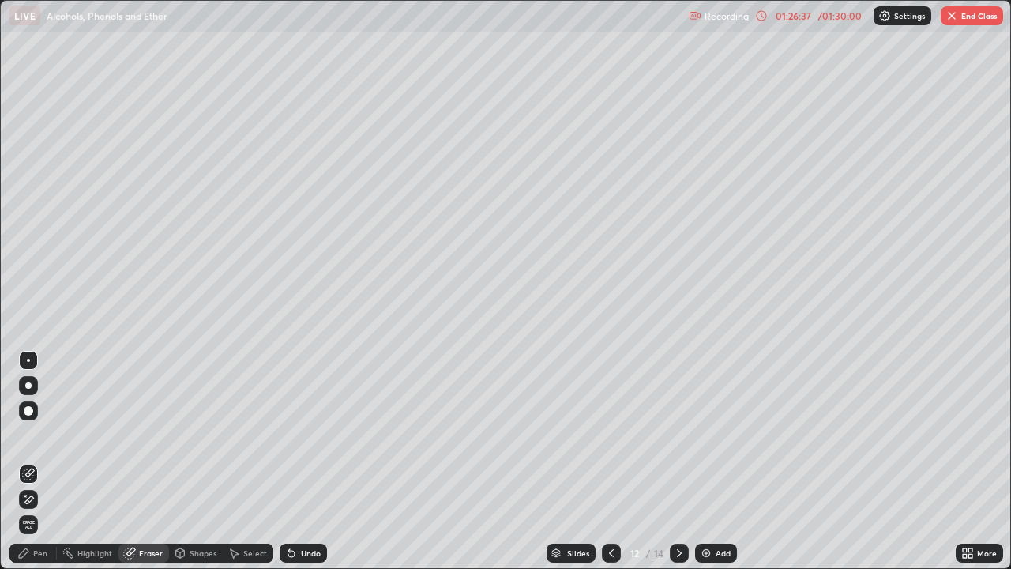
click at [677, 461] on icon at bounding box center [679, 552] width 13 height 13
click at [678, 461] on icon at bounding box center [679, 552] width 13 height 13
click at [611, 461] on icon at bounding box center [611, 552] width 13 height 13
click at [676, 461] on icon at bounding box center [679, 552] width 13 height 13
click at [970, 21] on button "End Class" at bounding box center [971, 15] width 62 height 19
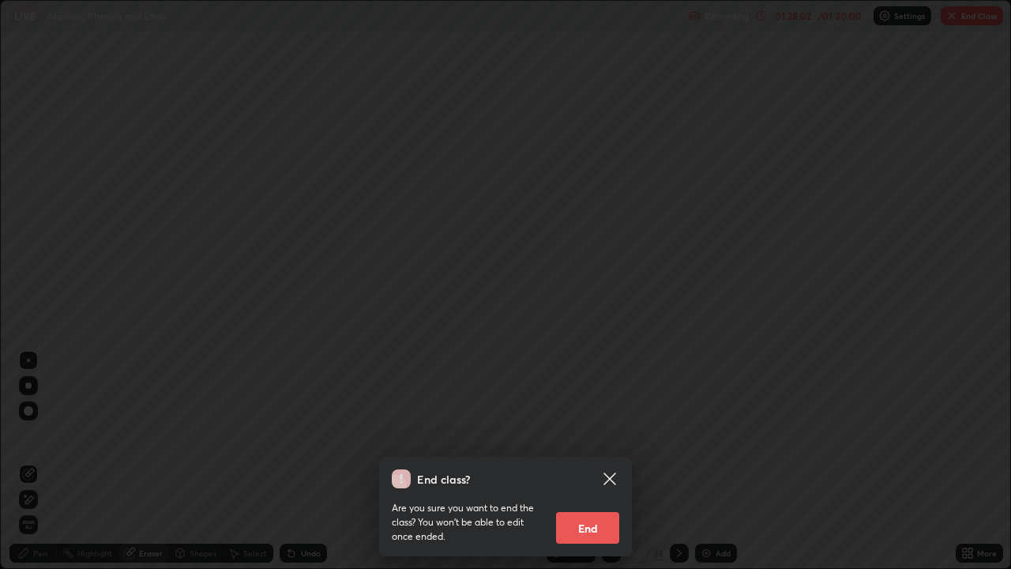
click at [574, 461] on button "End" at bounding box center [587, 528] width 63 height 32
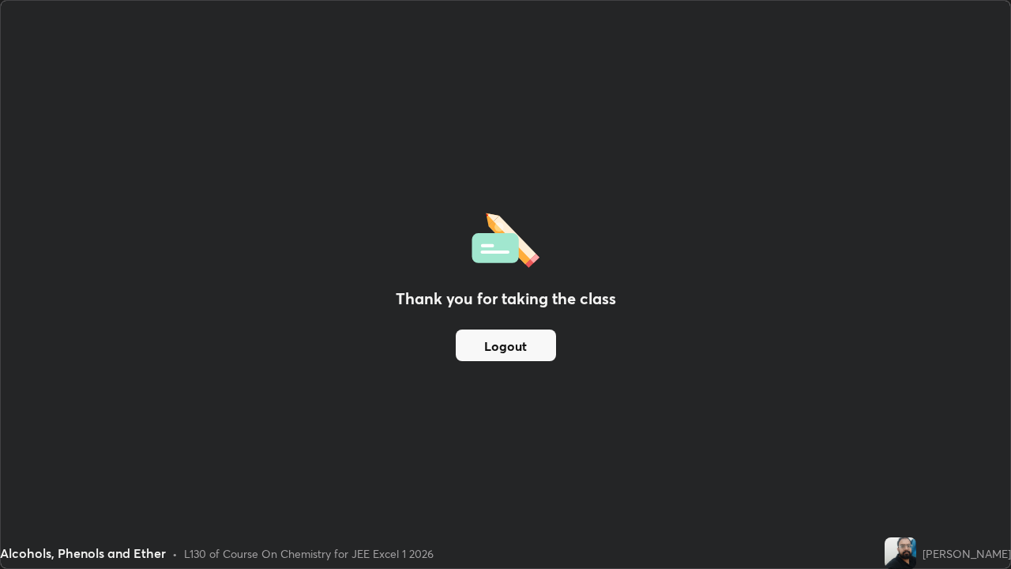
click at [510, 338] on button "Logout" at bounding box center [506, 345] width 100 height 32
